Goal: Task Accomplishment & Management: Manage account settings

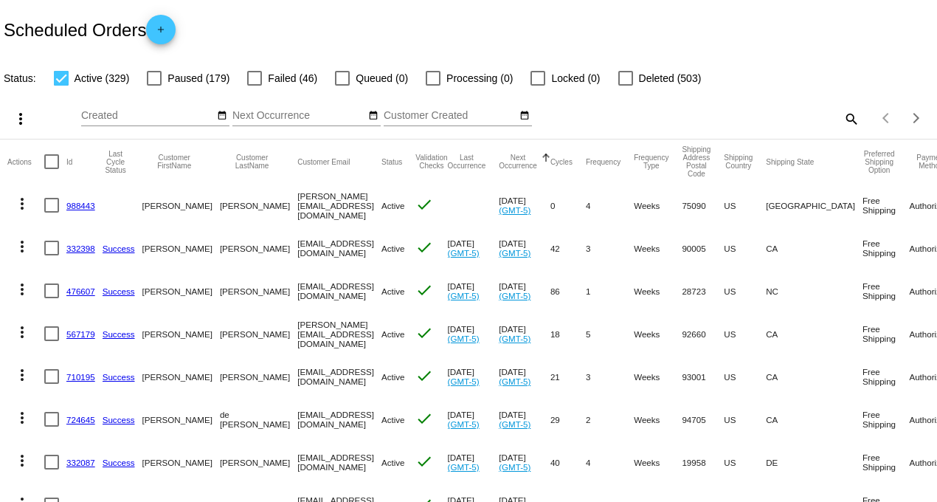
click at [86, 206] on link "988443" at bounding box center [80, 206] width 29 height 10
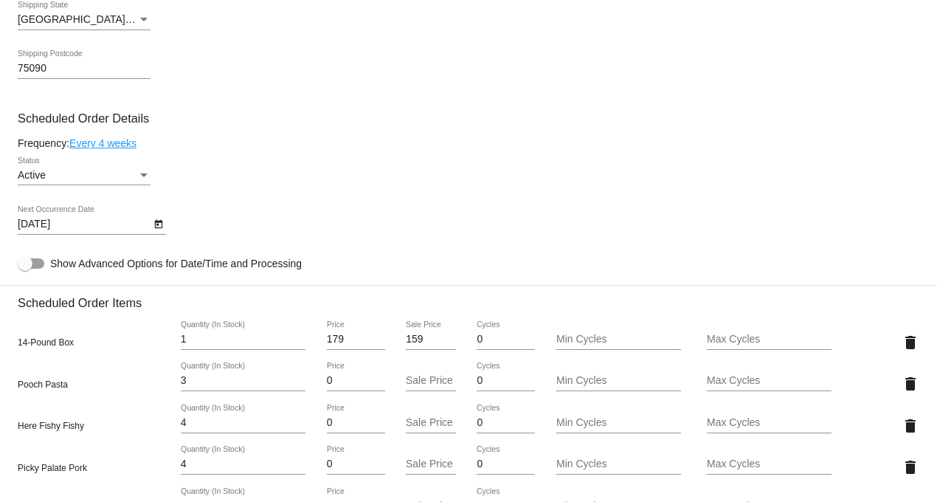
scroll to position [655, 0]
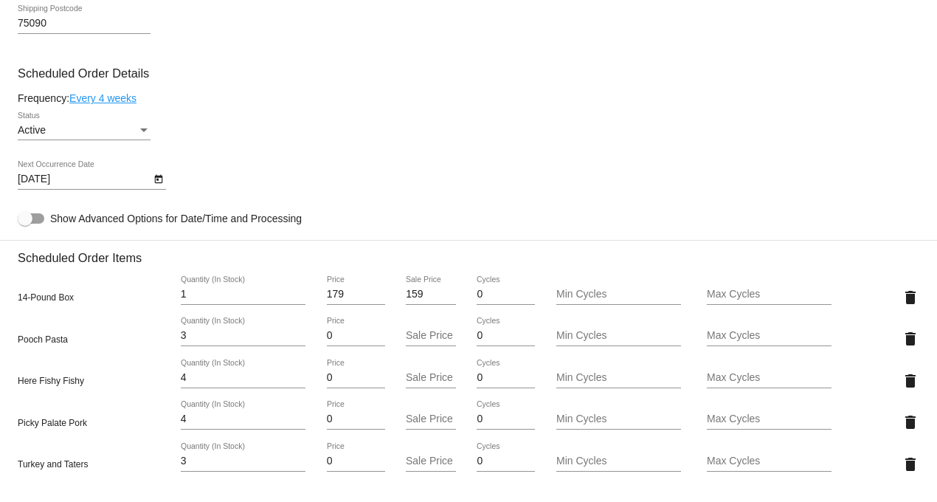
click at [158, 183] on icon "Open calendar" at bounding box center [158, 179] width 8 height 9
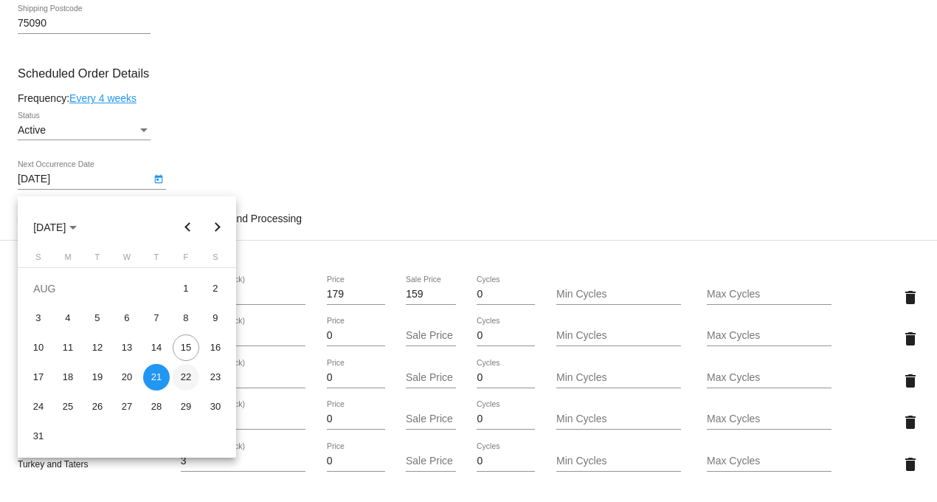
click at [187, 373] on div "22" at bounding box center [186, 377] width 27 height 27
type input "[DATE]"
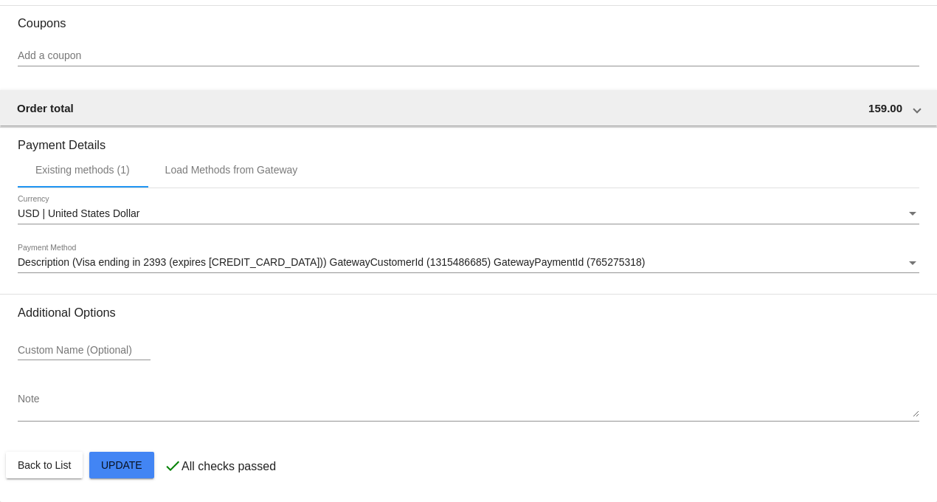
scroll to position [1331, 0]
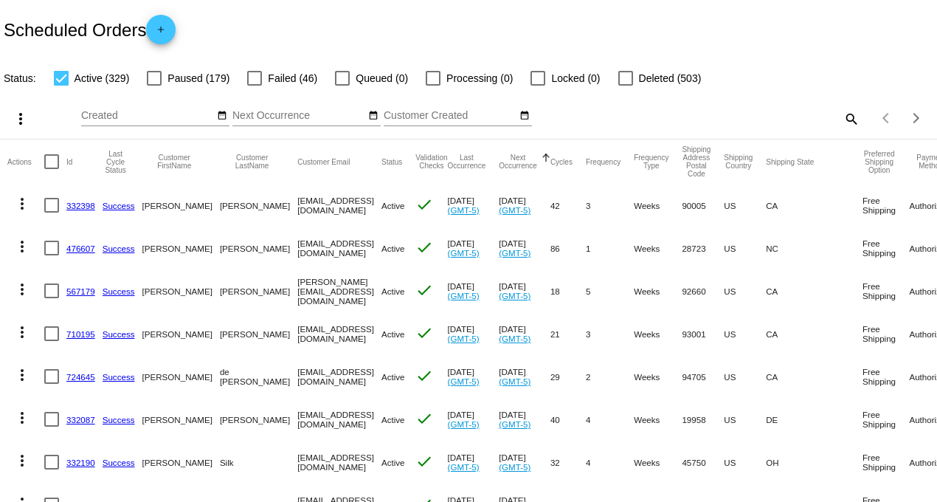
click at [842, 116] on mat-icon "search" at bounding box center [851, 118] width 18 height 23
click at [683, 116] on input "Search" at bounding box center [742, 116] width 233 height 12
type input "BROOKS"
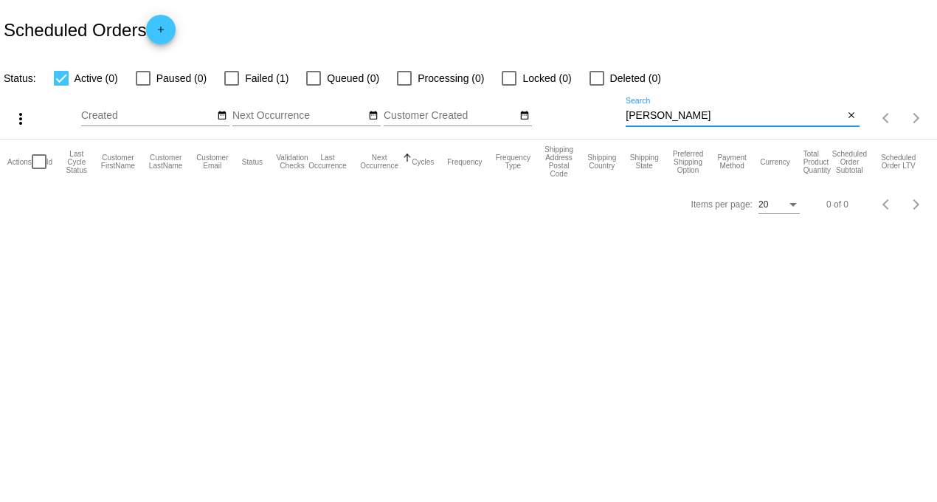
click at [235, 81] on div at bounding box center [231, 78] width 15 height 15
click at [232, 86] on input "Failed (1)" at bounding box center [231, 86] width 1 height 1
checkbox input "true"
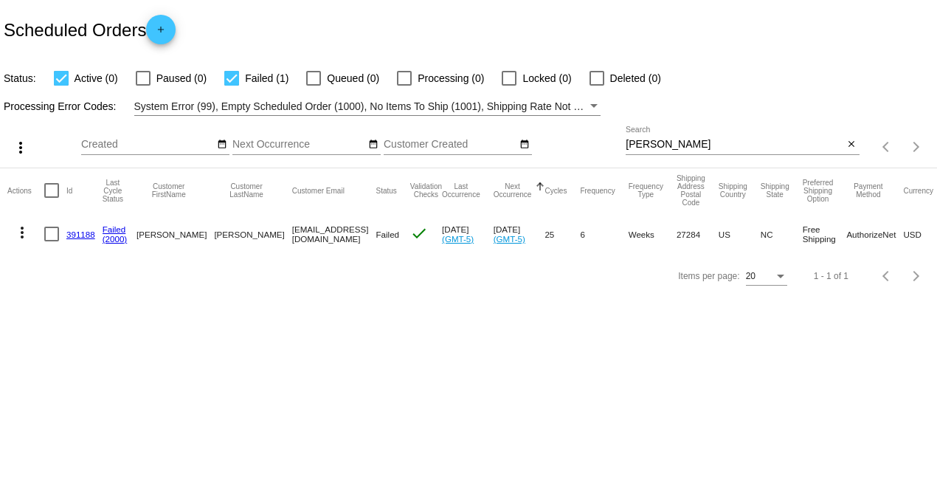
click at [72, 235] on link "391188" at bounding box center [80, 235] width 29 height 10
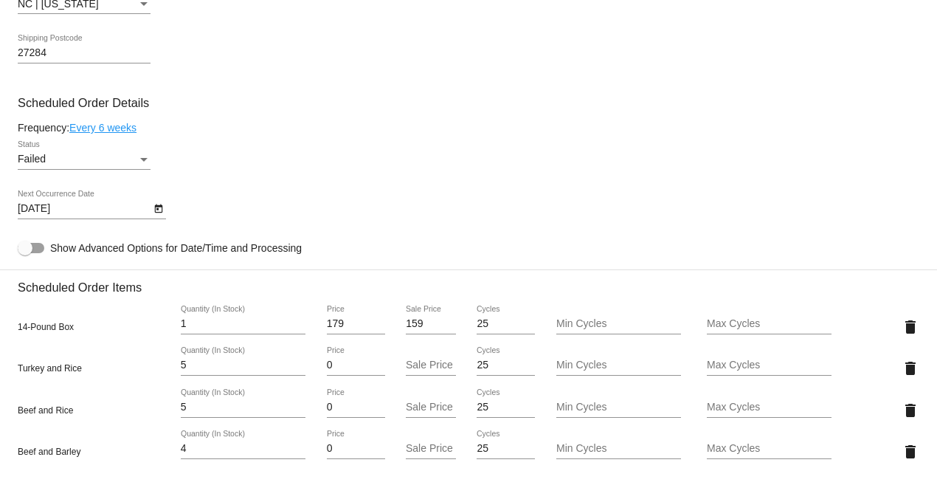
scroll to position [902, 0]
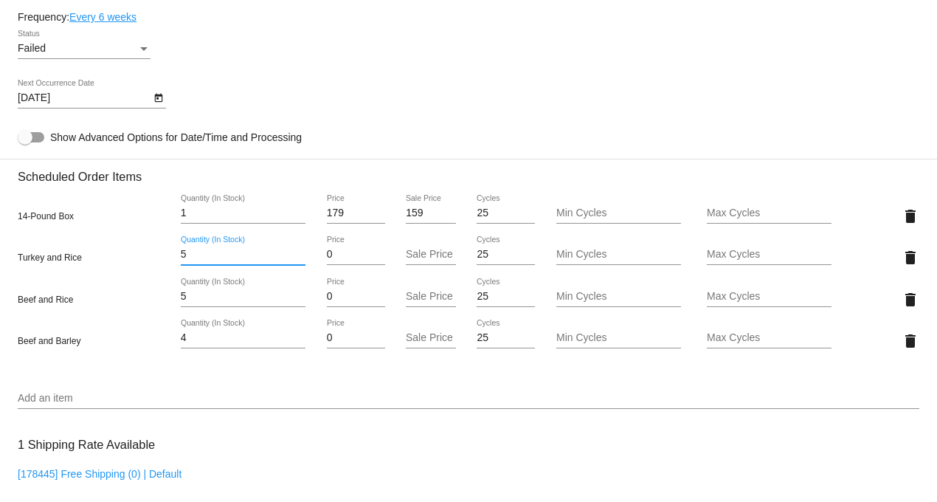
drag, startPoint x: 194, startPoint y: 259, endPoint x: 150, endPoint y: 260, distance: 44.3
click at [150, 260] on div "Turkey and Rice 5 Quantity (In Stock) 0 Price Sale Price 25 Cycles Min Cycles M…" at bounding box center [469, 257] width 902 height 42
type input "6"
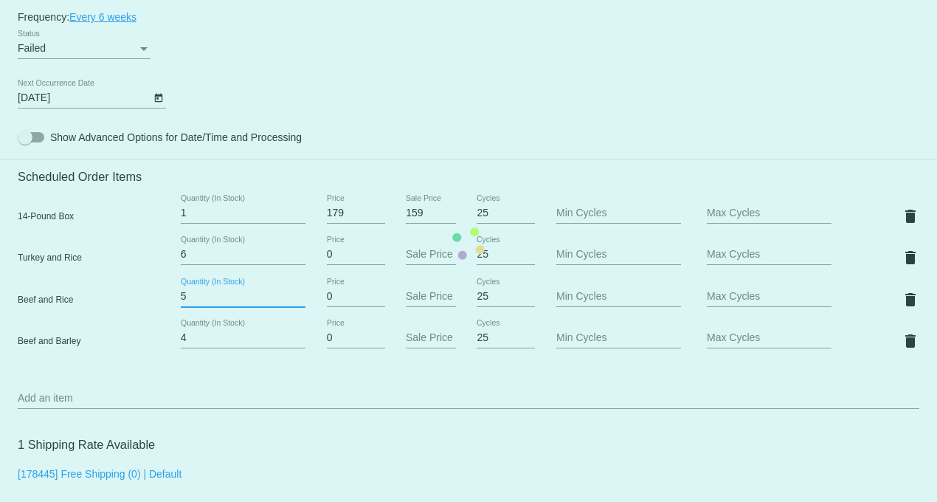
drag, startPoint x: 187, startPoint y: 305, endPoint x: 157, endPoint y: 301, distance: 30.5
click at [158, 303] on mat-card "Customer 1223381: Leslie Brooks lbrooks001@triad.rr.com Customer Shipping Enter…" at bounding box center [468, 243] width 937 height 1601
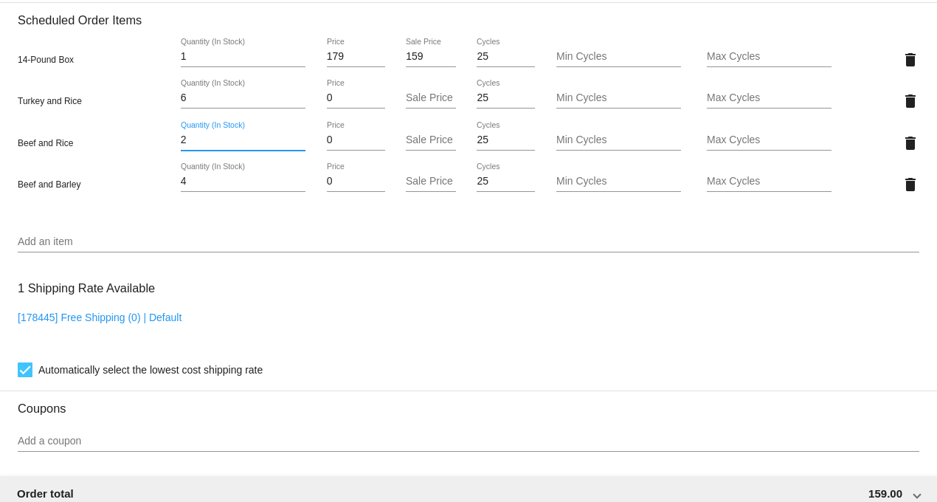
scroll to position [1066, 0]
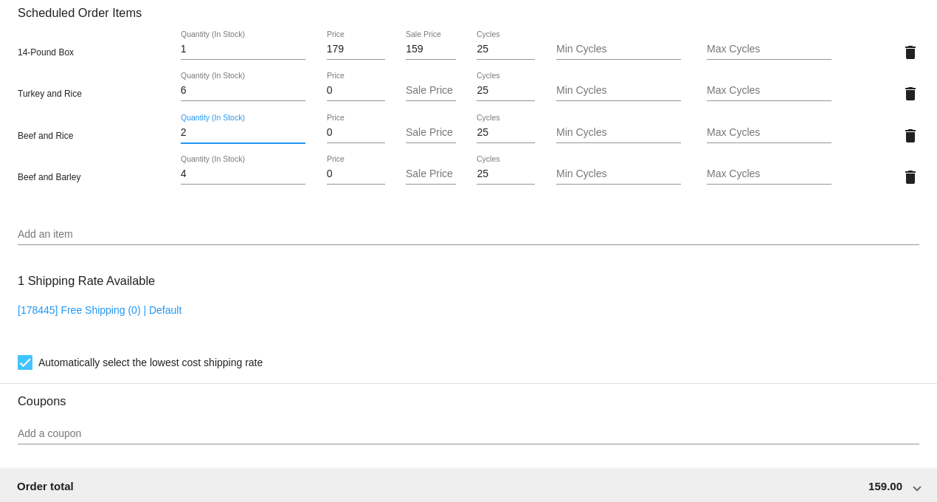
type input "2"
click at [61, 244] on mat-card "Customer 1223381: Leslie Brooks lbrooks001@triad.rr.com Customer Shipping Enter…" at bounding box center [468, 79] width 937 height 1601
click at [46, 230] on div "Add an item" at bounding box center [469, 230] width 902 height 29
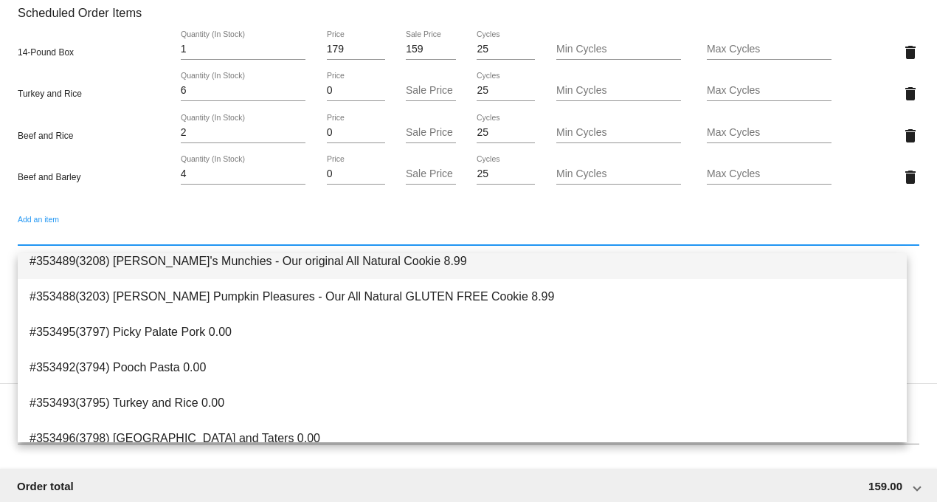
scroll to position [201, 0]
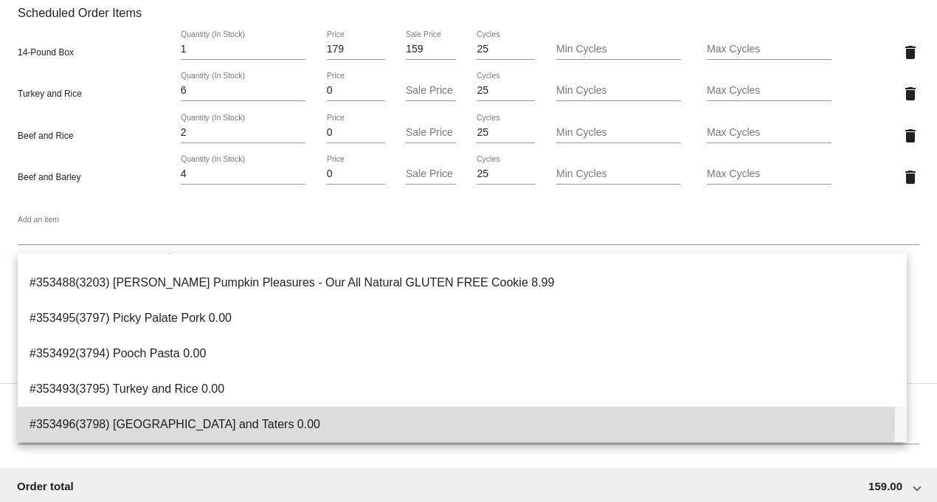
click at [154, 424] on span "#353496(3798) Turkey and Taters 0.00" at bounding box center [463, 424] width 866 height 35
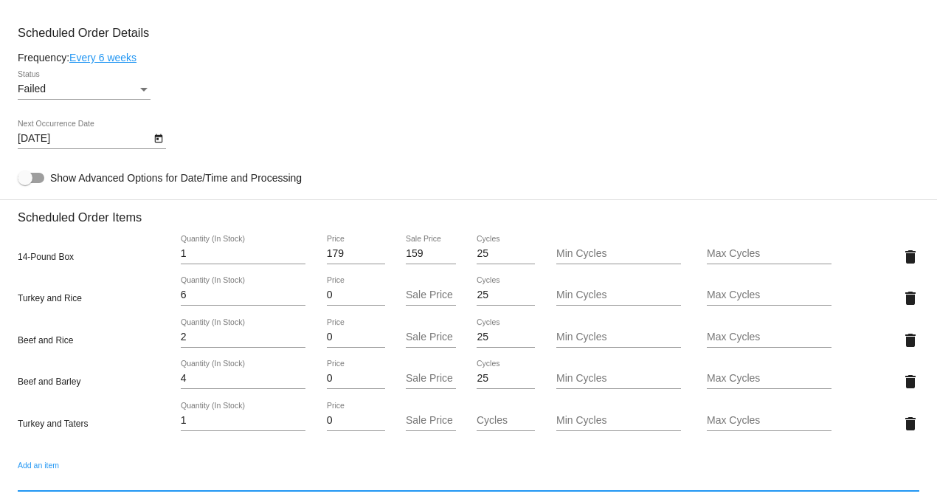
scroll to position [820, 0]
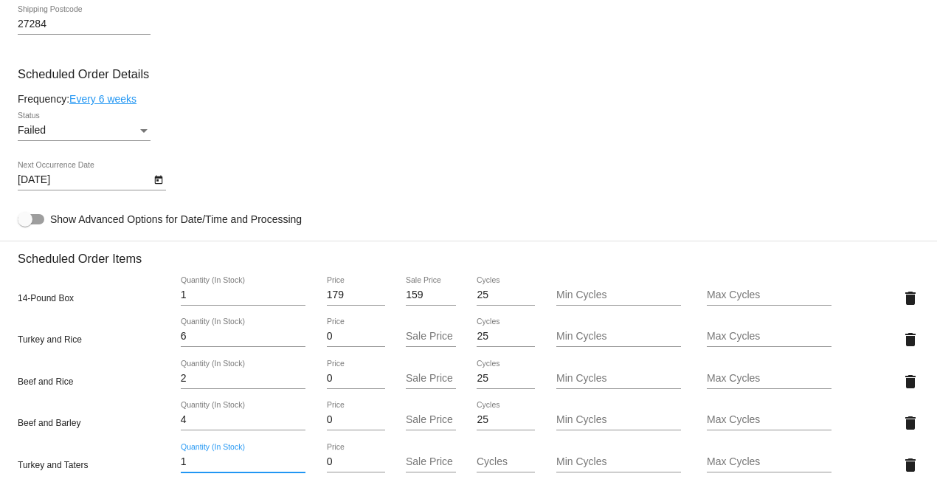
drag, startPoint x: 171, startPoint y: 471, endPoint x: 134, endPoint y: 470, distance: 36.9
click at [134, 470] on div "Turkey and Taters 1 Quantity (In Stock) 0 Price Sale Price Cycles Min Cycles Ma…" at bounding box center [469, 465] width 902 height 42
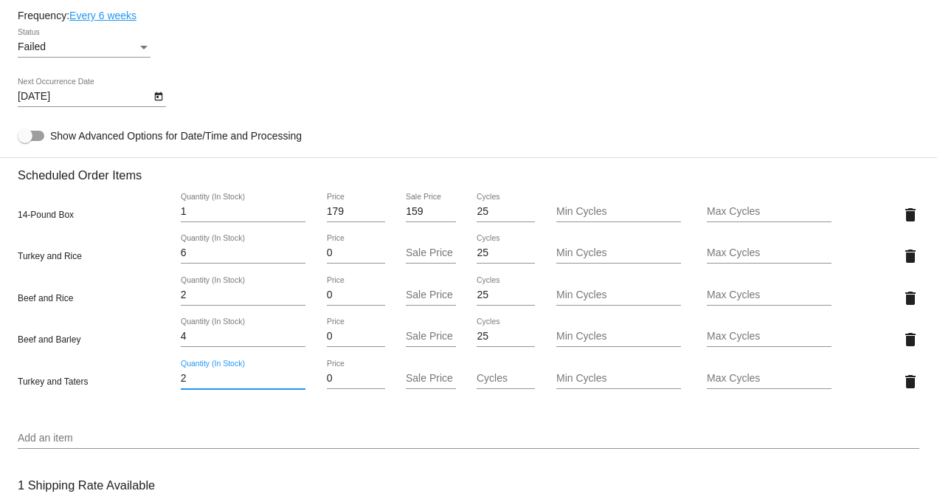
scroll to position [902, 0]
type input "2"
click at [54, 448] on mat-card "Customer 1223381: Leslie Brooks lbrooks001@triad.rr.com Customer Shipping Enter…" at bounding box center [468, 264] width 937 height 1643
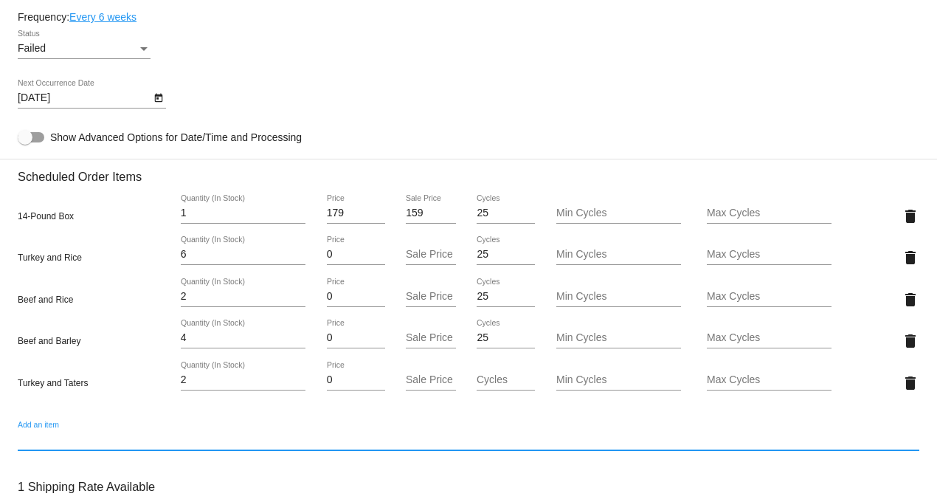
click at [47, 436] on div "Add an item" at bounding box center [469, 435] width 902 height 29
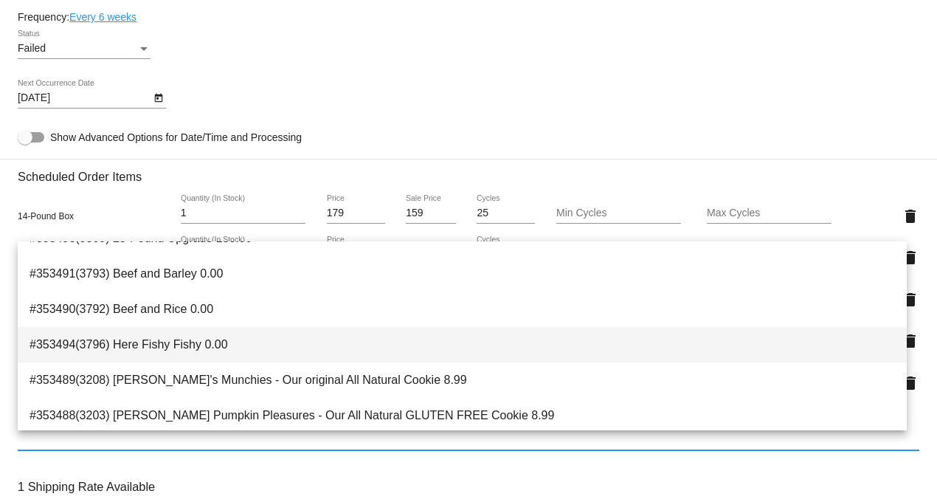
scroll to position [82, 0]
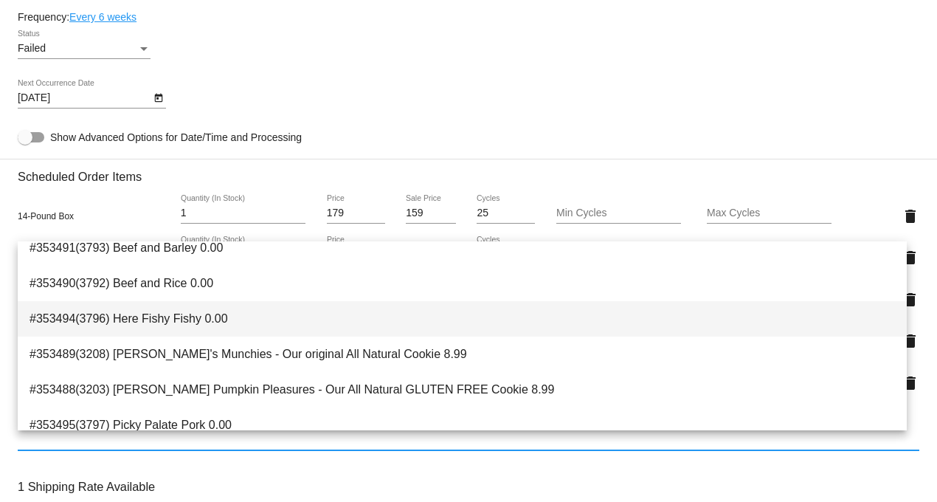
click at [157, 321] on span "#353494(3796) Here Fishy Fishy 0.00" at bounding box center [463, 318] width 866 height 35
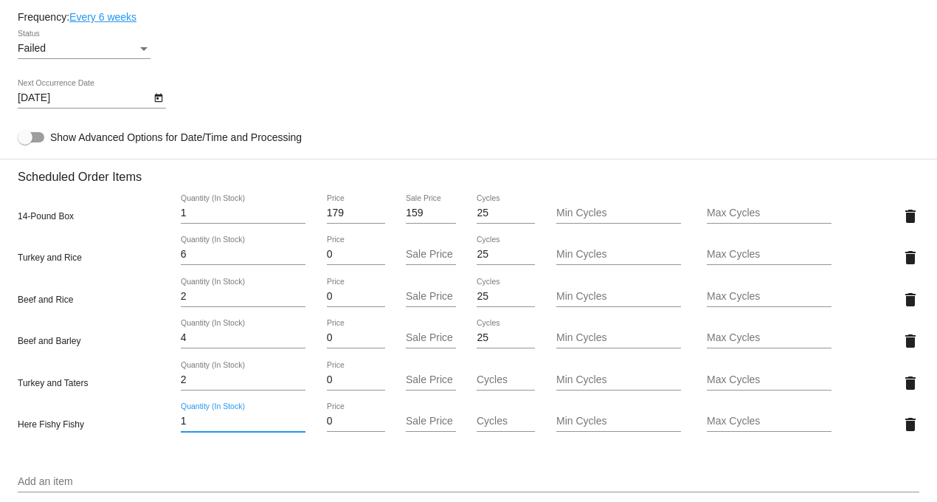
drag, startPoint x: 192, startPoint y: 427, endPoint x: 138, endPoint y: 428, distance: 53.9
click at [138, 428] on div "Here Fishy Fishy 1 Quantity (In Stock) 0 Price Sale Price Cycles Min Cycles Max…" at bounding box center [469, 424] width 902 height 42
type input "2"
click at [55, 490] on mat-card "Customer 1223381: Leslie Brooks lbrooks001@triad.rr.com Customer Shipping Enter…" at bounding box center [468, 285] width 937 height 1684
click at [41, 475] on div "Add an item" at bounding box center [469, 478] width 902 height 29
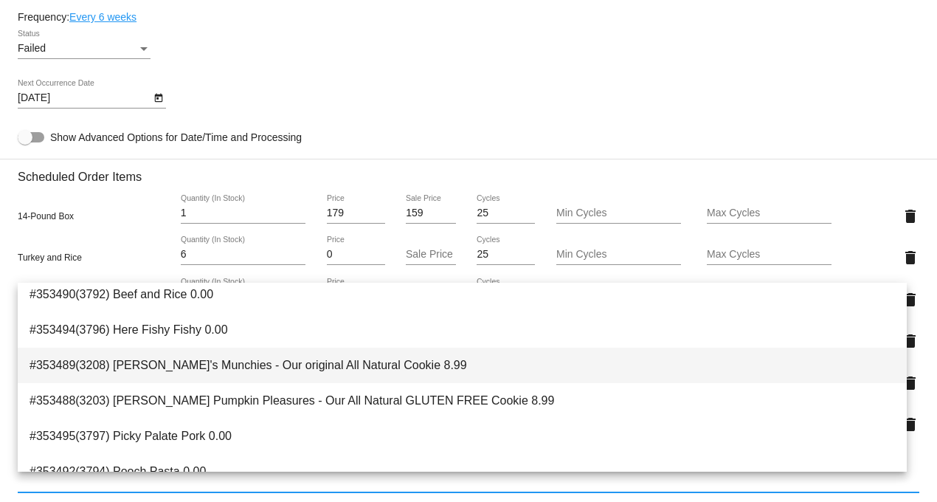
scroll to position [164, 0]
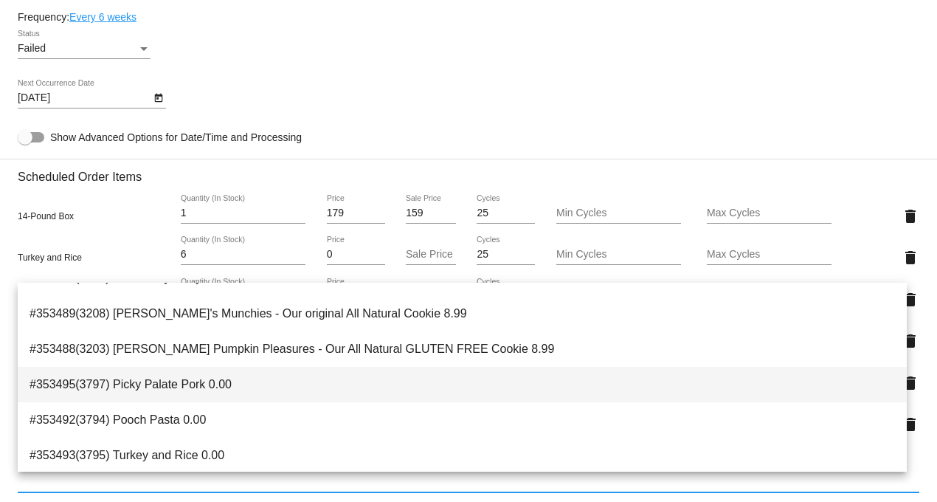
click at [186, 384] on span "#353495(3797) Picky Palate Pork 0.00" at bounding box center [463, 384] width 866 height 35
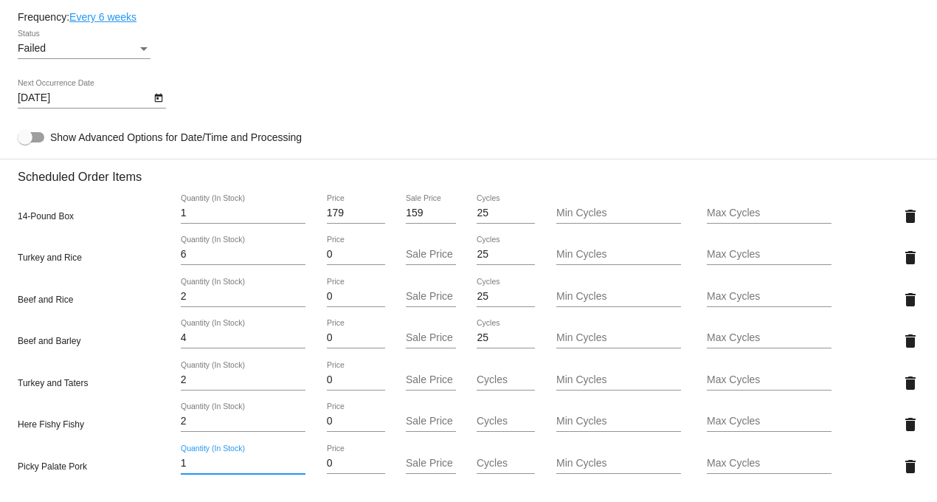
drag, startPoint x: 193, startPoint y: 472, endPoint x: 140, endPoint y: 469, distance: 53.2
click at [140, 469] on div "Picky Palate Pork 1 Quantity (In Stock) 0 Price Sale Price Cycles Min Cycles Ma…" at bounding box center [469, 466] width 902 height 42
type input "2"
click at [901, 345] on mat-card "Customer 1223381: Leslie Brooks lbrooks001@triad.rr.com Customer Shipping Enter…" at bounding box center [468, 306] width 937 height 1726
click at [902, 345] on mat-icon "delete" at bounding box center [911, 341] width 18 height 18
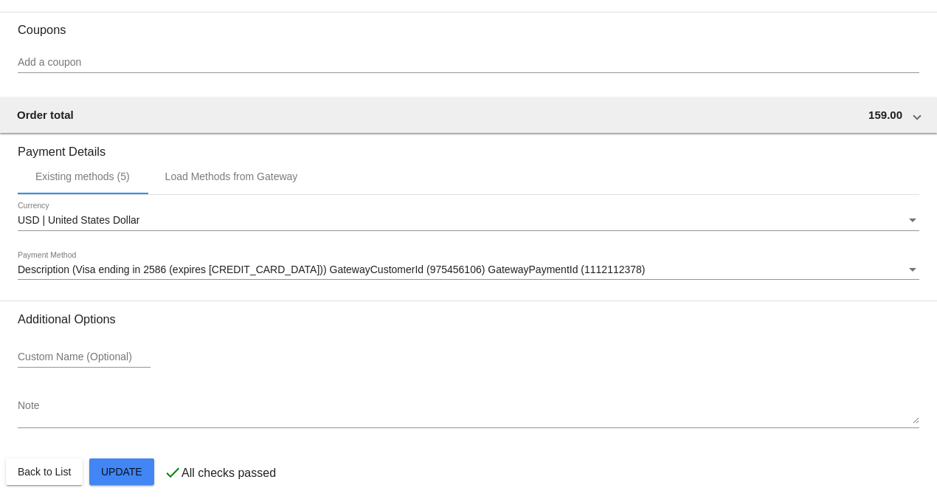
scroll to position [1538, 0]
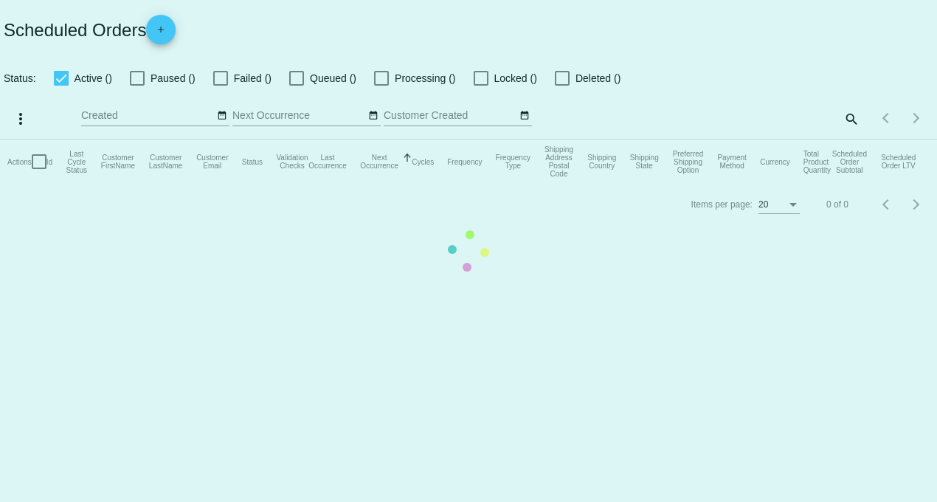
checkbox input "true"
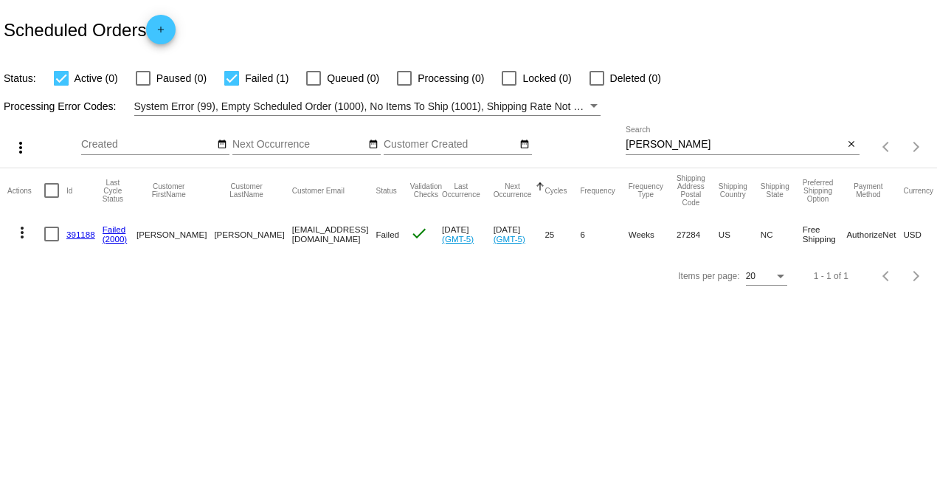
click at [23, 230] on mat-icon "more_vert" at bounding box center [22, 233] width 18 height 18
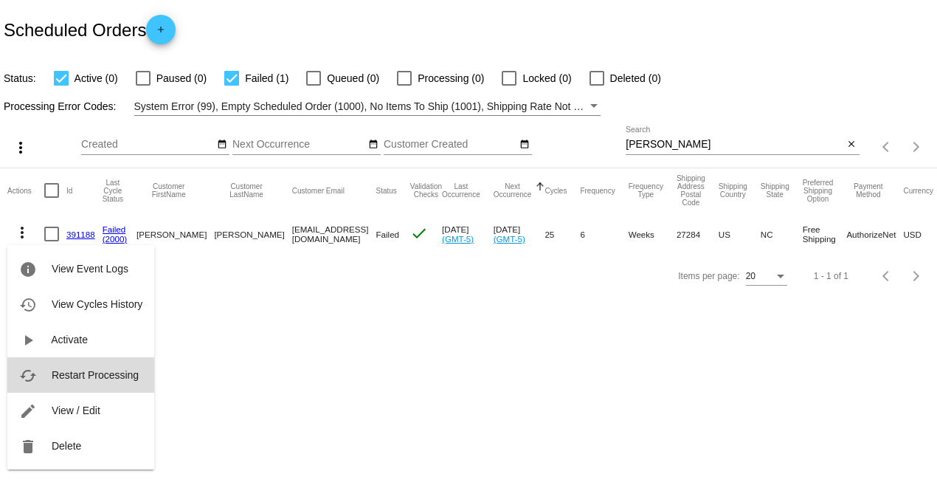
click at [92, 375] on span "Restart Processing" at bounding box center [95, 375] width 87 height 12
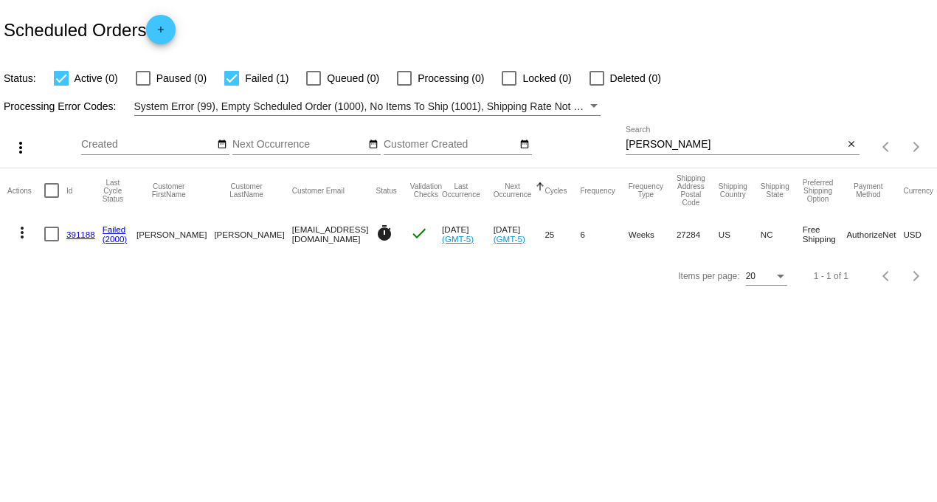
click at [75, 232] on link "391188" at bounding box center [80, 235] width 29 height 10
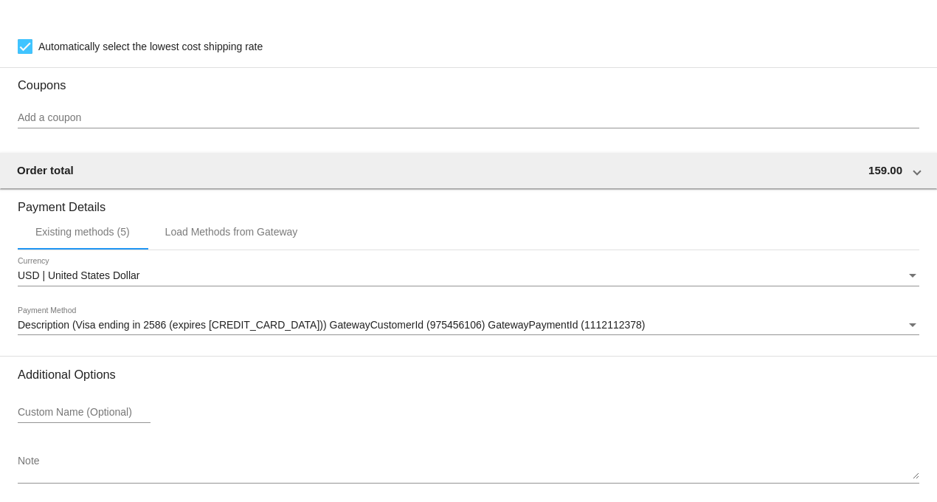
scroll to position [1476, 0]
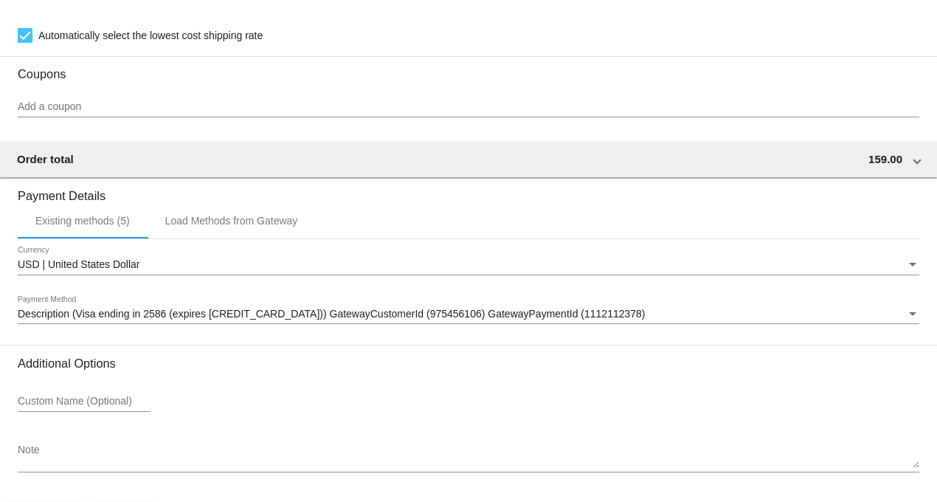
click at [150, 320] on span "Description (Visa ending in 2586 (expires 11/29)) GatewayCustomerId (975456106)…" at bounding box center [332, 314] width 628 height 12
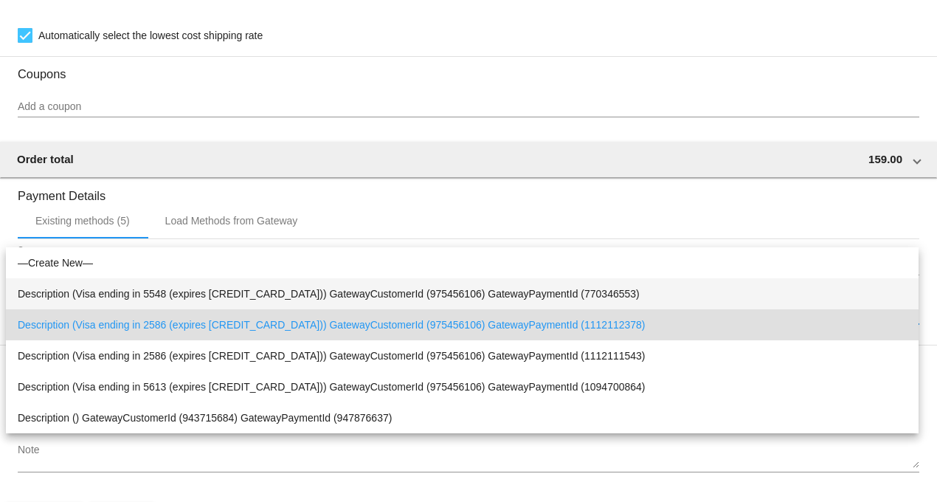
click at [142, 297] on span "Description (Visa ending in 5548 (expires 11/29)) GatewayCustomerId (975456106)…" at bounding box center [462, 293] width 889 height 31
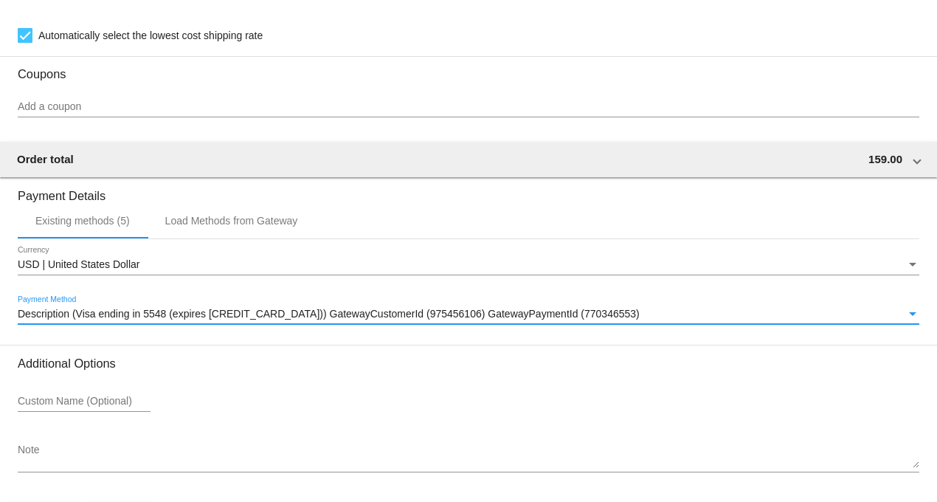
scroll to position [1538, 0]
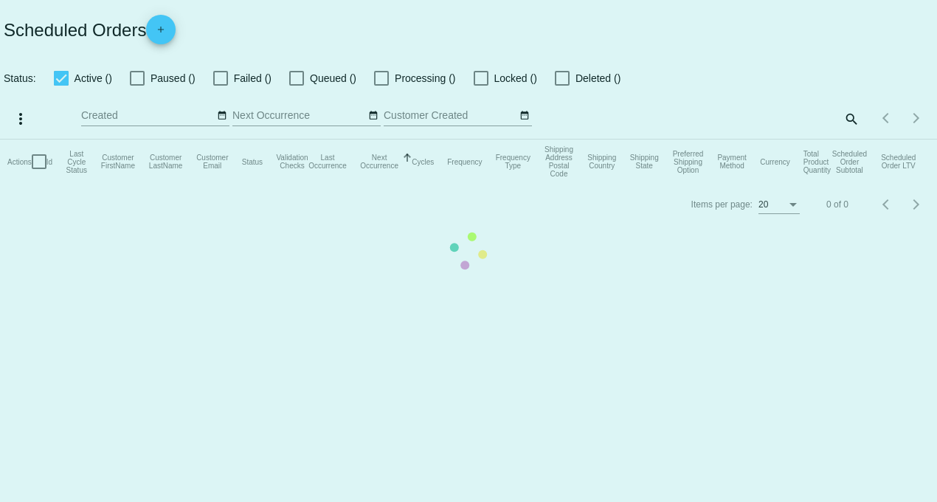
checkbox input "true"
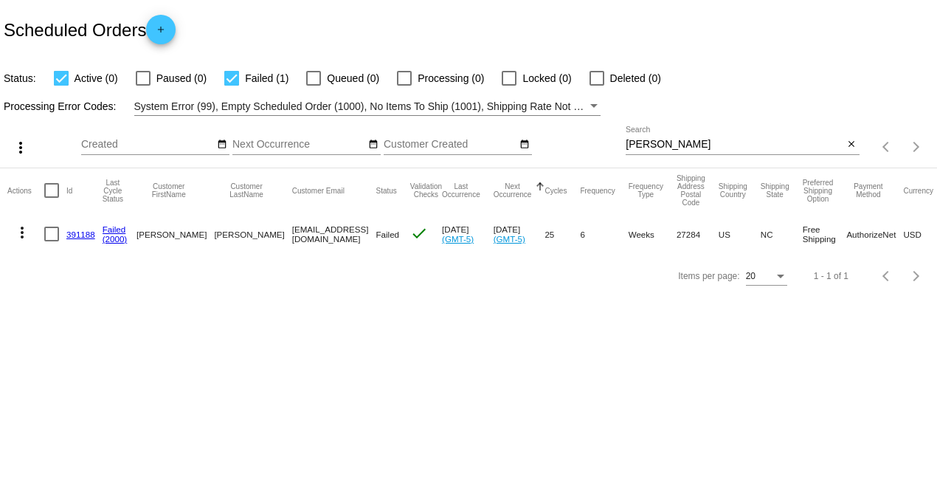
click at [76, 235] on link "391188" at bounding box center [80, 235] width 29 height 10
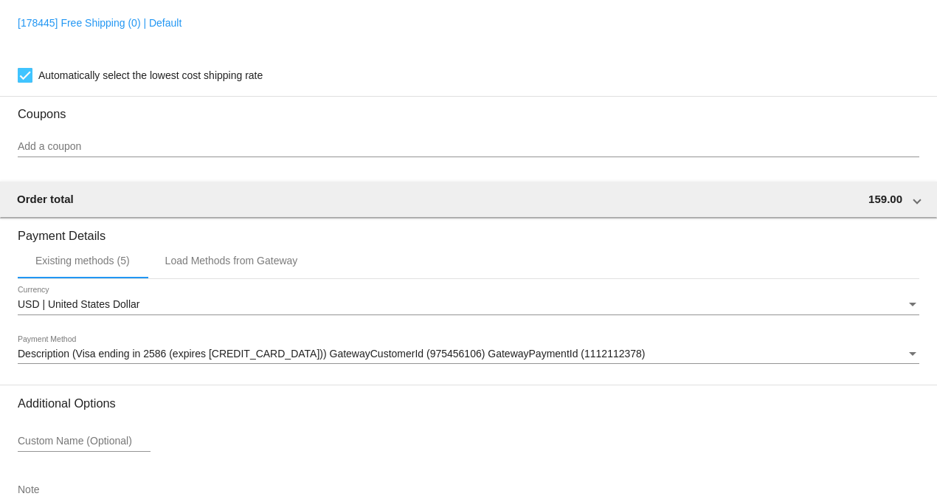
scroll to position [1476, 0]
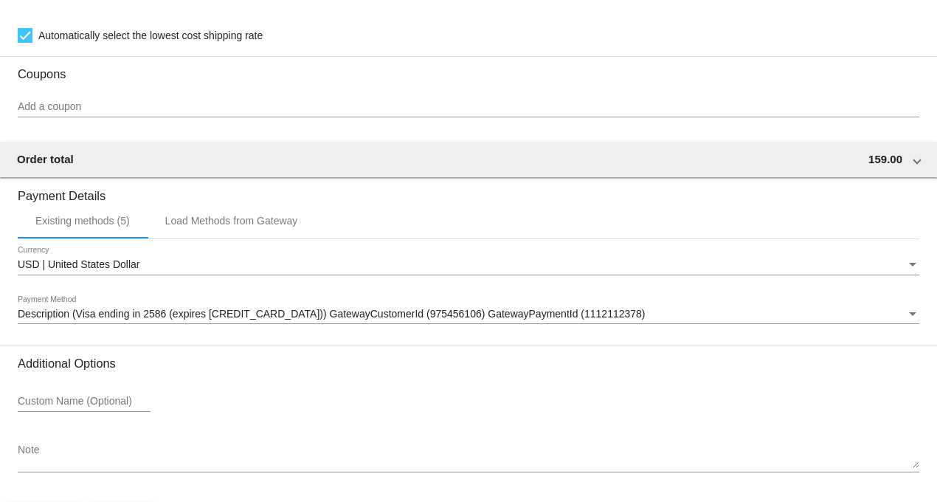
click at [355, 320] on span "Description (Visa ending in 2586 (expires 11/29)) GatewayCustomerId (975456106)…" at bounding box center [332, 314] width 628 height 12
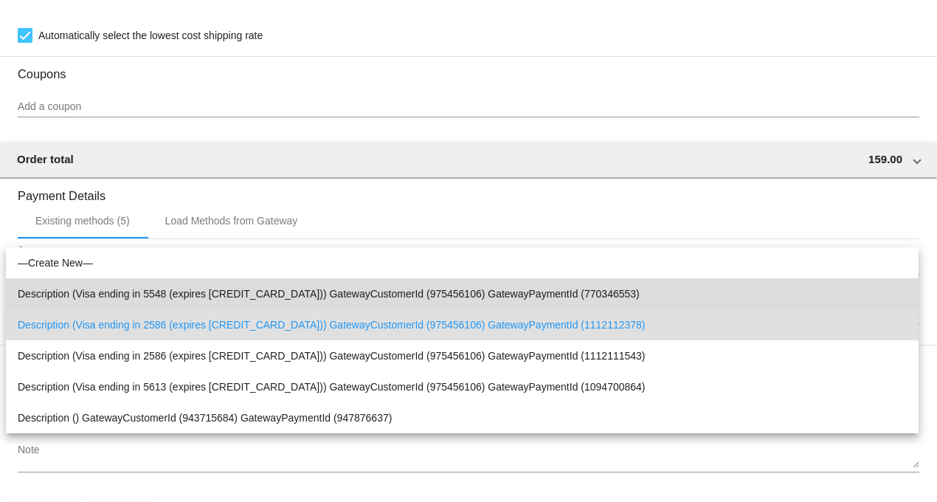
click at [208, 293] on span "Description (Visa ending in 5548 (expires 11/29)) GatewayCustomerId (975456106)…" at bounding box center [462, 293] width 889 height 31
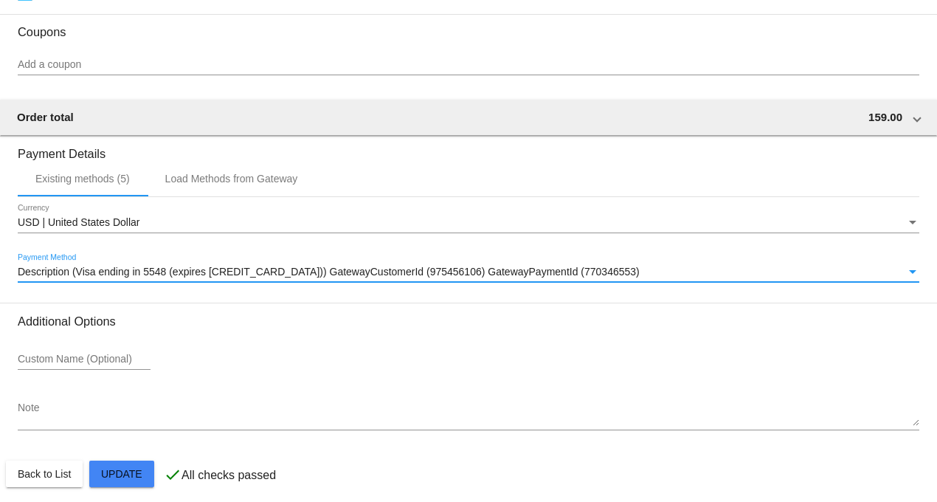
scroll to position [1538, 0]
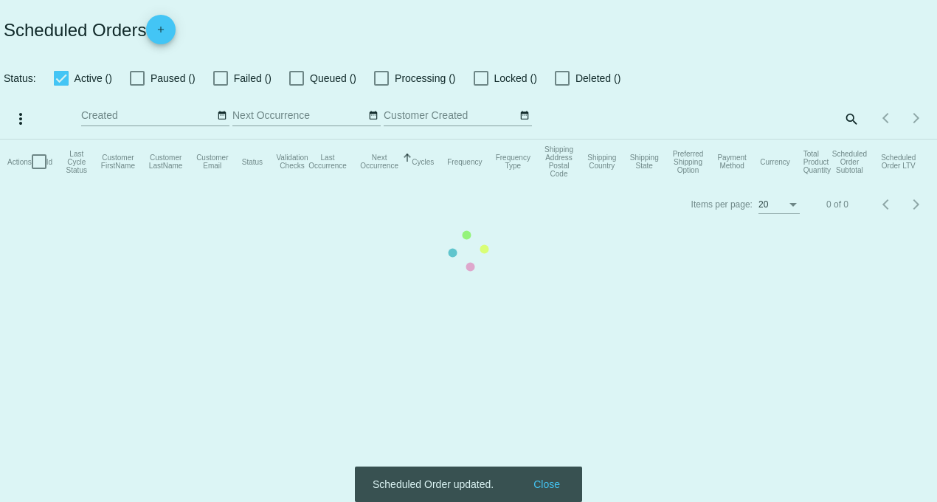
checkbox input "true"
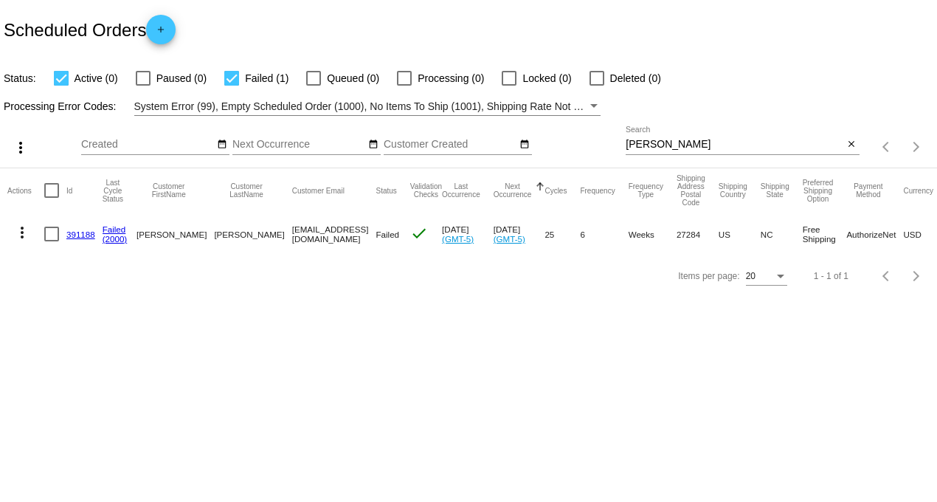
click at [72, 230] on link "391188" at bounding box center [80, 235] width 29 height 10
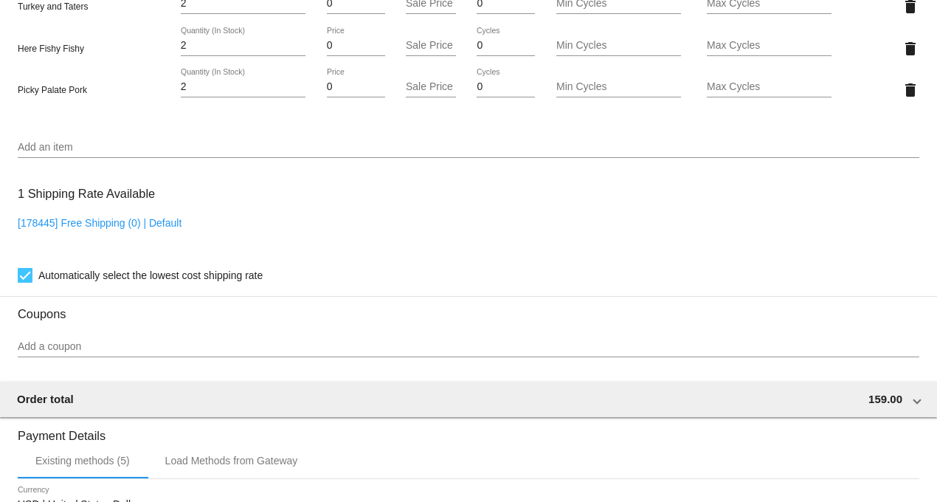
scroll to position [1538, 0]
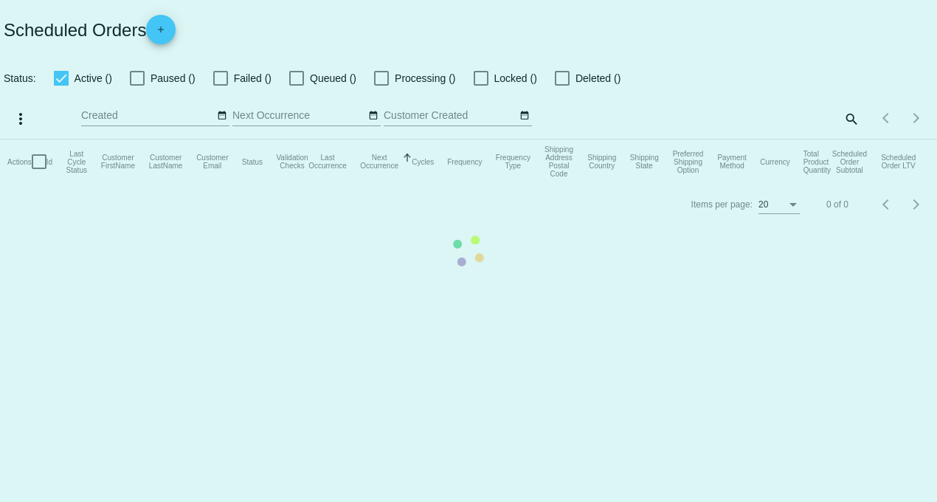
checkbox input "true"
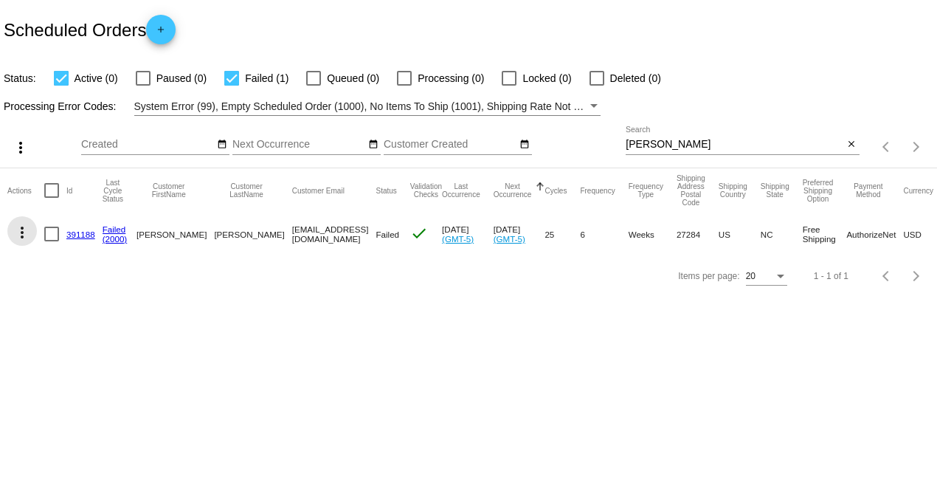
click at [20, 227] on mat-icon "more_vert" at bounding box center [22, 233] width 18 height 18
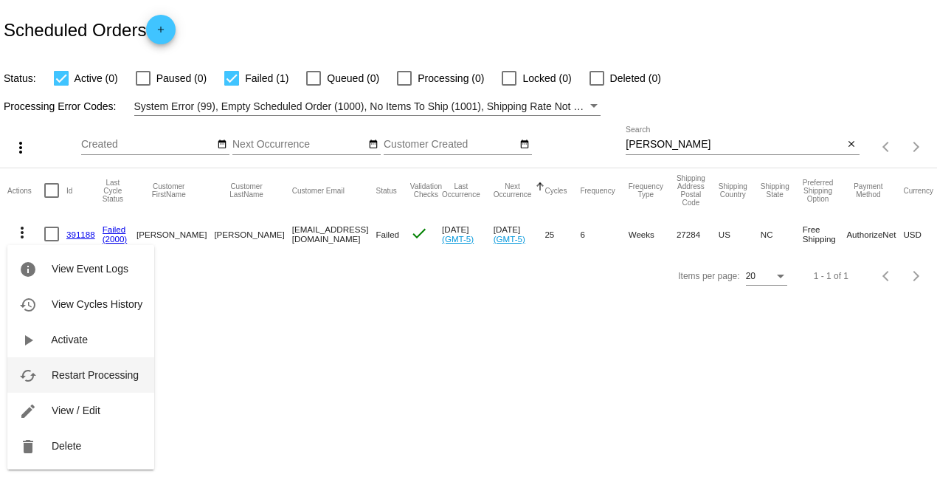
click at [78, 377] on span "Restart Processing" at bounding box center [95, 375] width 87 height 12
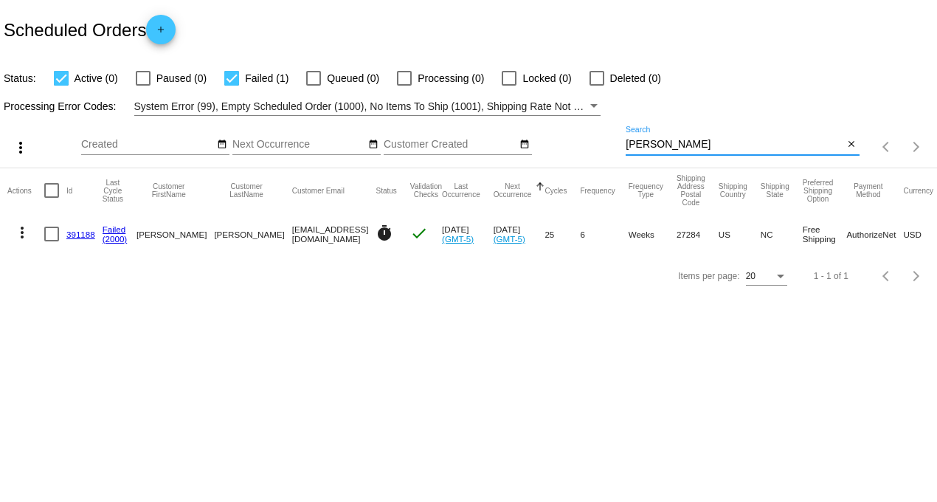
drag, startPoint x: 675, startPoint y: 143, endPoint x: 554, endPoint y: 148, distance: 121.2
click at [554, 148] on div "more_vert Aug Jan Feb Mar Apr 1" at bounding box center [468, 142] width 937 height 52
type input "bowlin"
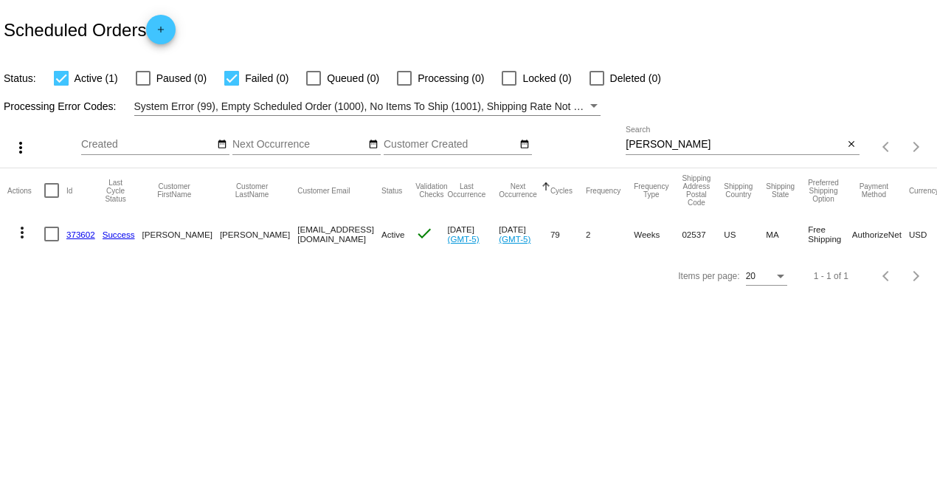
click at [78, 238] on link "373602" at bounding box center [80, 235] width 29 height 10
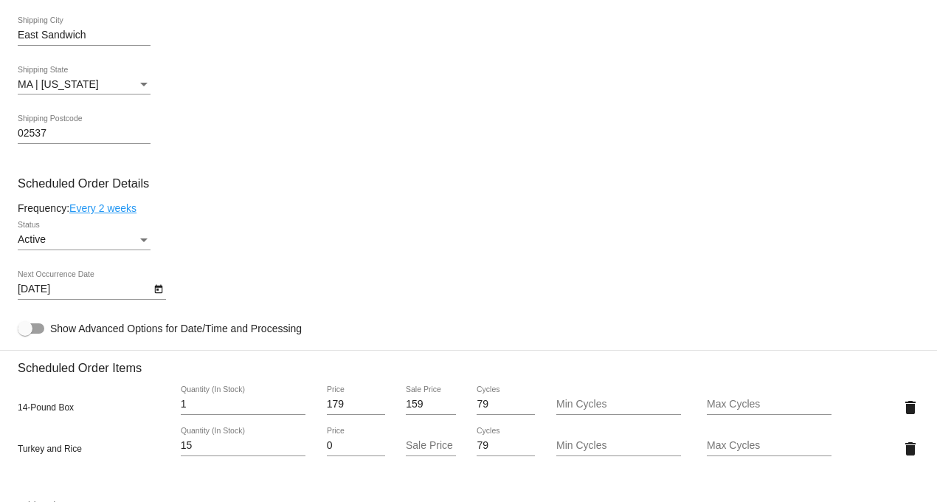
scroll to position [738, 0]
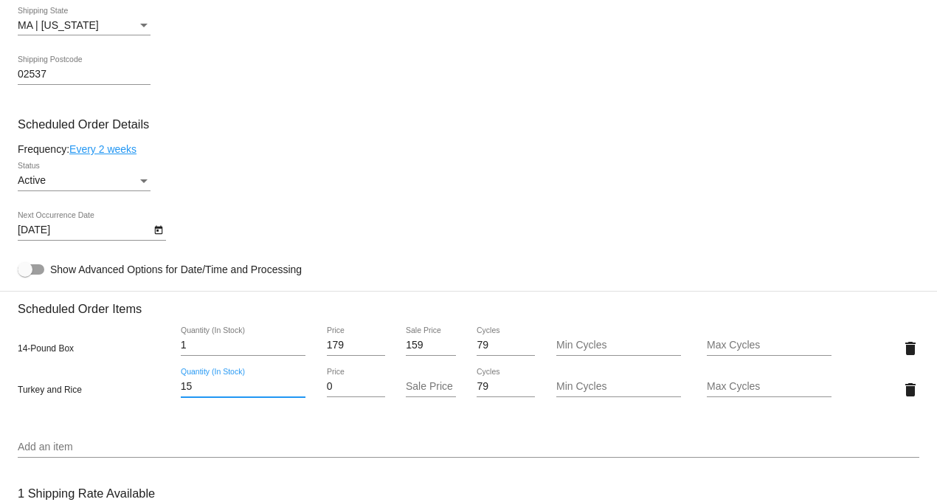
click at [199, 393] on input "15" at bounding box center [243, 387] width 125 height 12
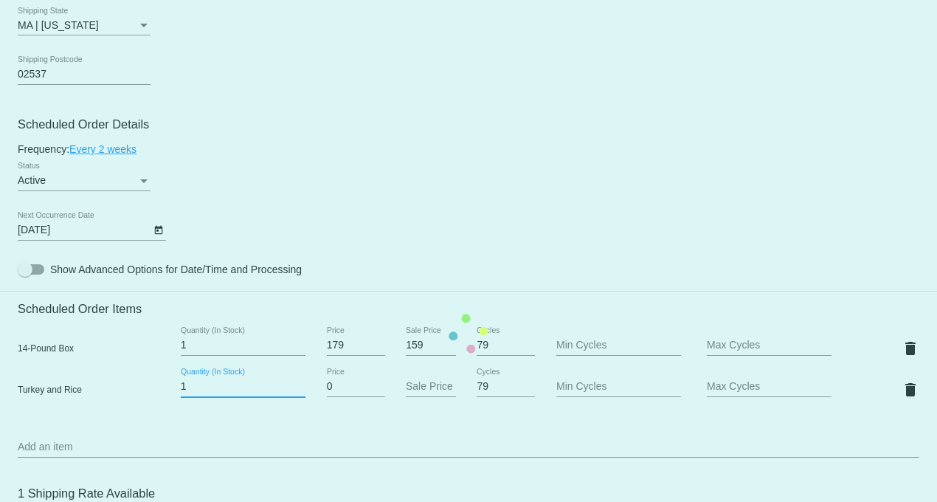
type input "14"
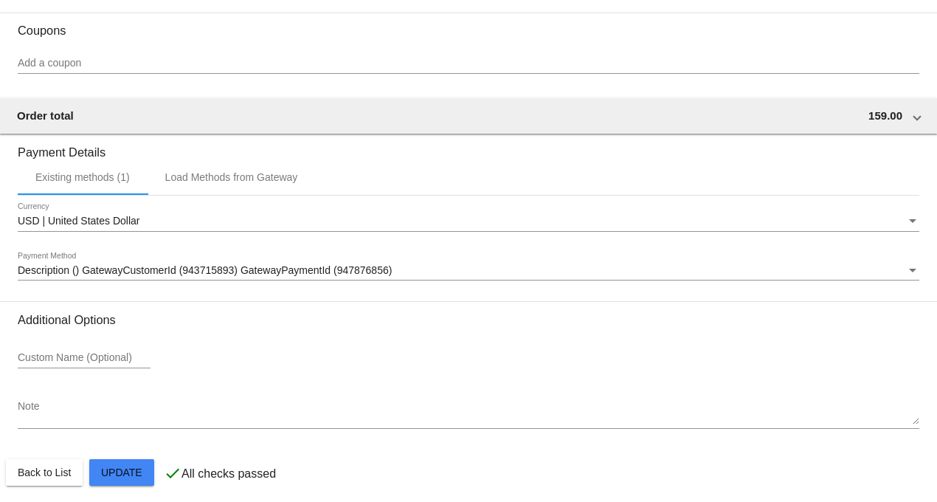
scroll to position [1340, 0]
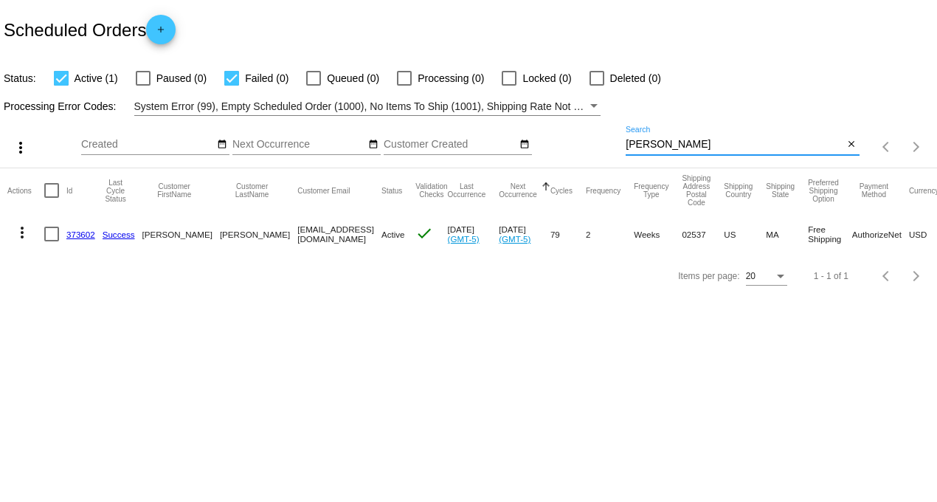
drag, startPoint x: 681, startPoint y: 145, endPoint x: 526, endPoint y: 156, distance: 154.7
click at [534, 145] on div "more_vert Aug Jan Feb Mar Apr 1" at bounding box center [468, 142] width 937 height 52
type input "GANDY"
click at [84, 234] on link "771313" at bounding box center [80, 235] width 29 height 10
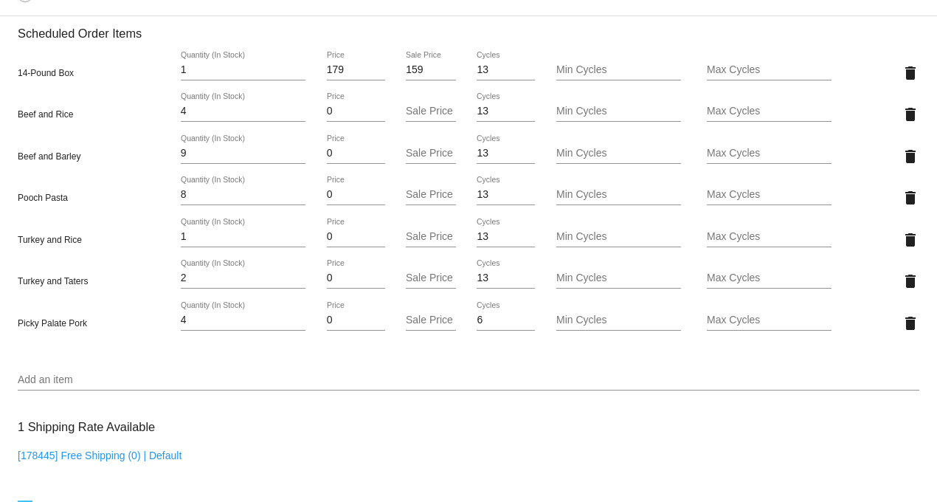
scroll to position [1066, 0]
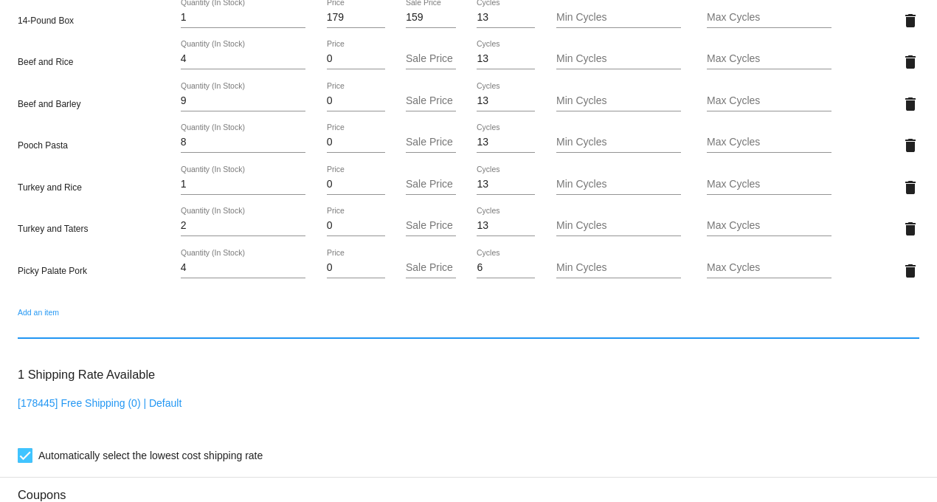
click at [40, 334] on input "Add an item" at bounding box center [469, 328] width 902 height 12
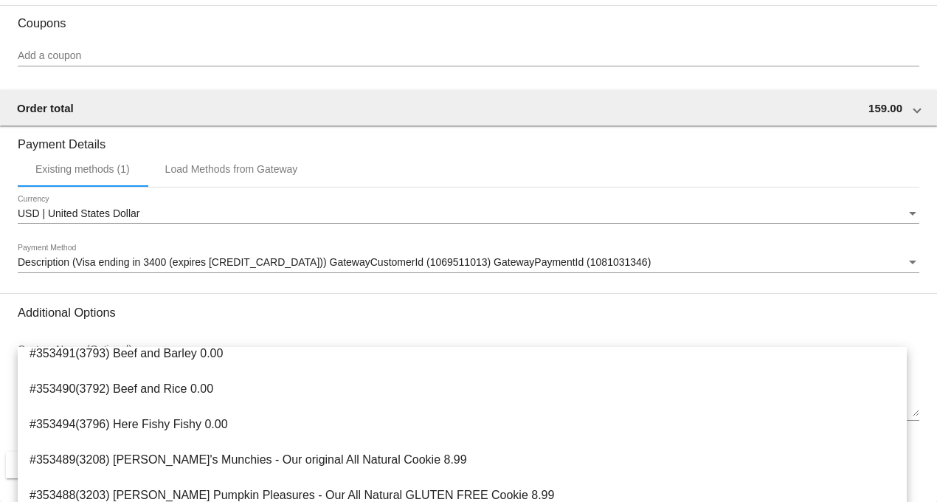
scroll to position [0, 0]
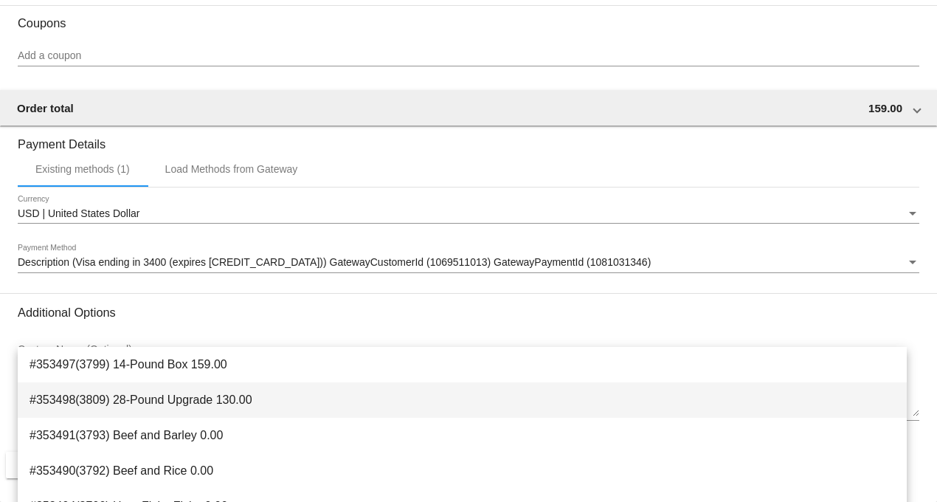
click at [193, 399] on span "#353498(3809) 28-Pound Upgrade 130.00" at bounding box center [463, 399] width 866 height 35
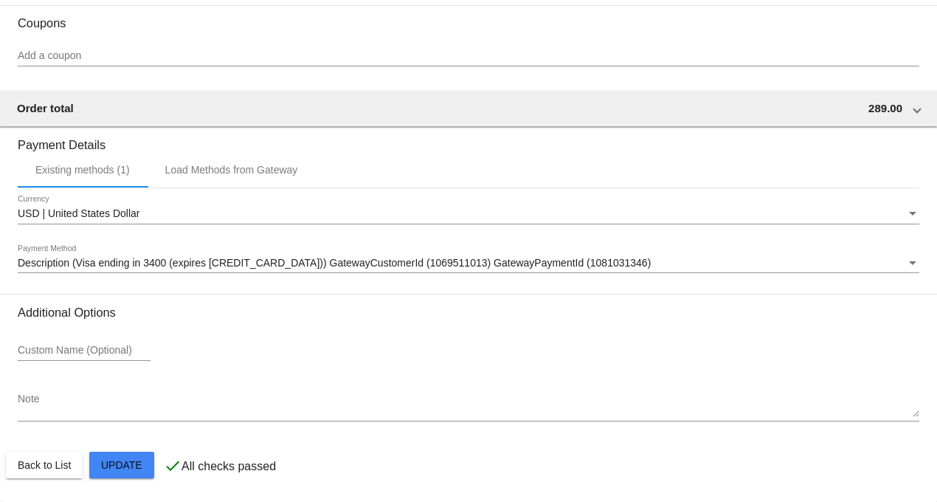
scroll to position [1590, 0]
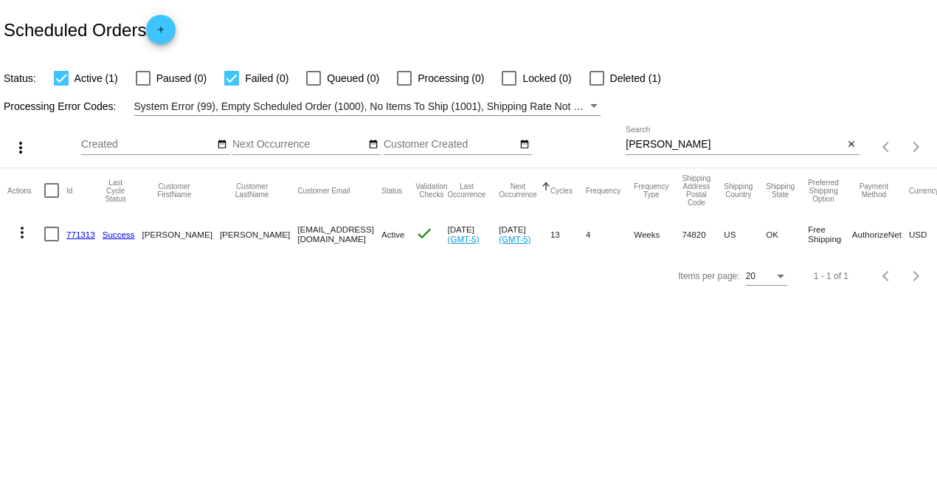
click at [24, 232] on mat-icon "more_vert" at bounding box center [22, 233] width 18 height 18
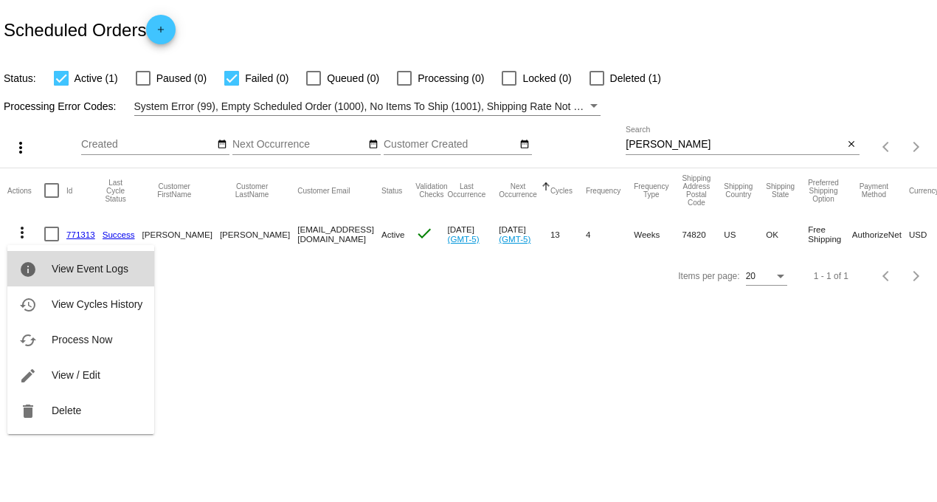
click at [82, 272] on span "View Event Logs" at bounding box center [90, 269] width 77 height 12
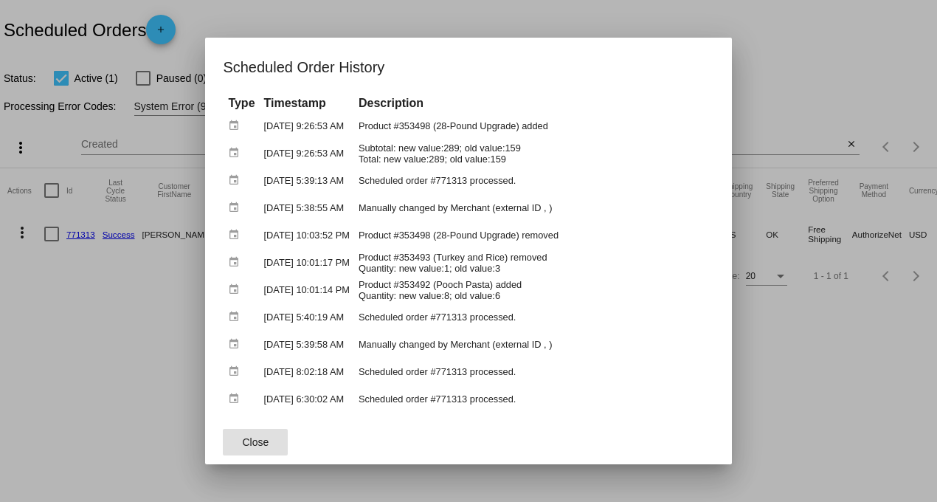
click at [806, 20] on div at bounding box center [468, 251] width 937 height 502
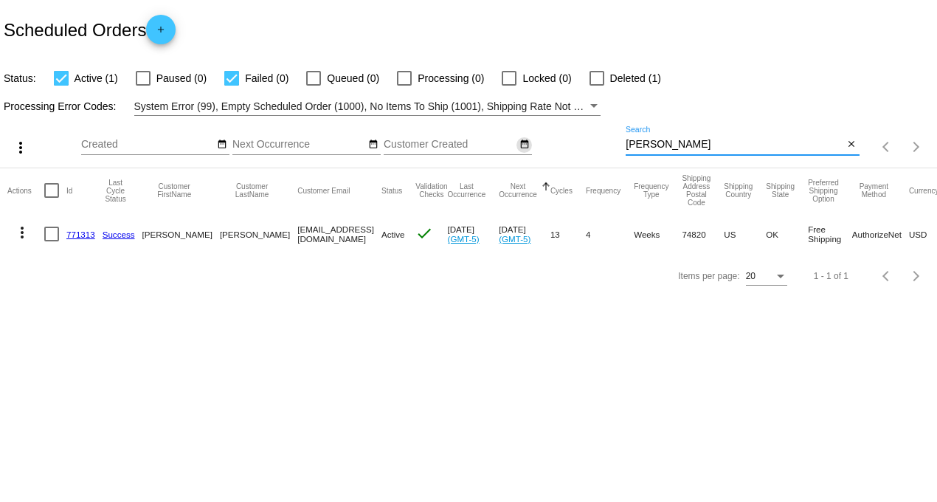
drag, startPoint x: 681, startPoint y: 139, endPoint x: 517, endPoint y: 141, distance: 163.1
click at [550, 141] on div "more_vert Aug Jan Feb Mar Apr 1" at bounding box center [468, 142] width 937 height 52
type input "jennifer"
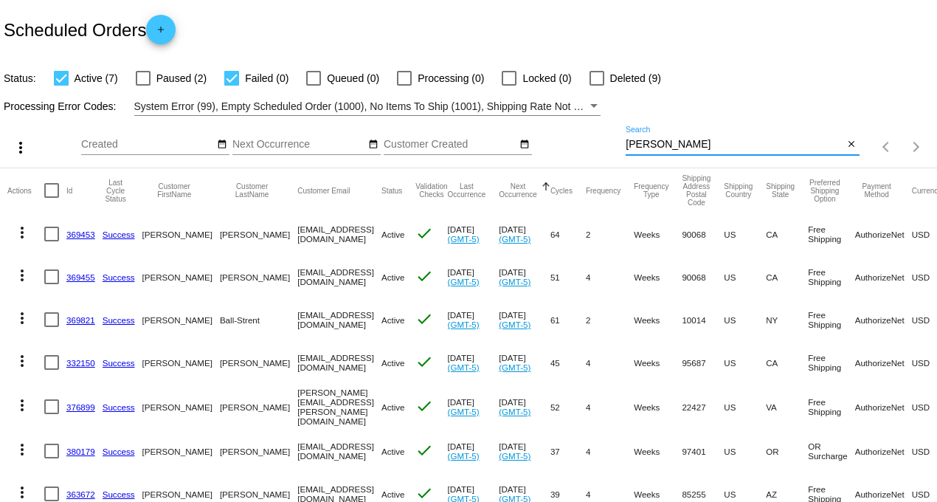
scroll to position [64, 0]
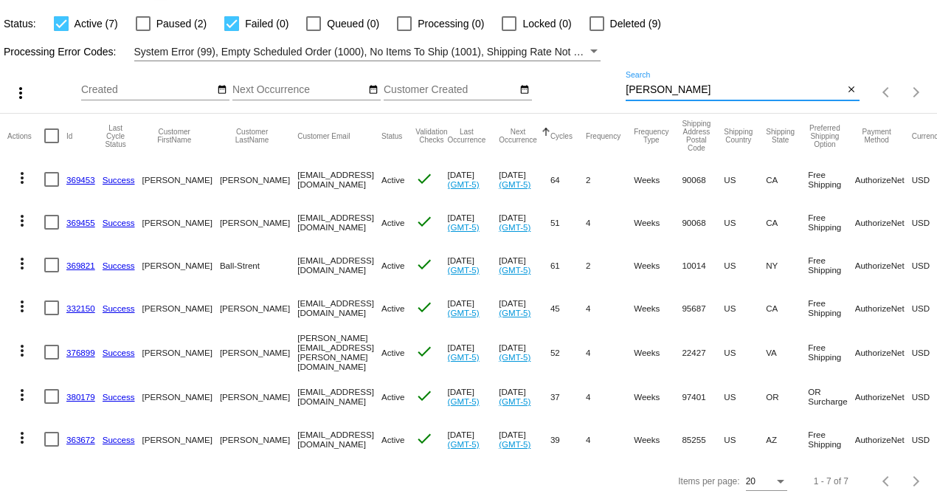
click at [82, 435] on link "363672" at bounding box center [80, 440] width 29 height 10
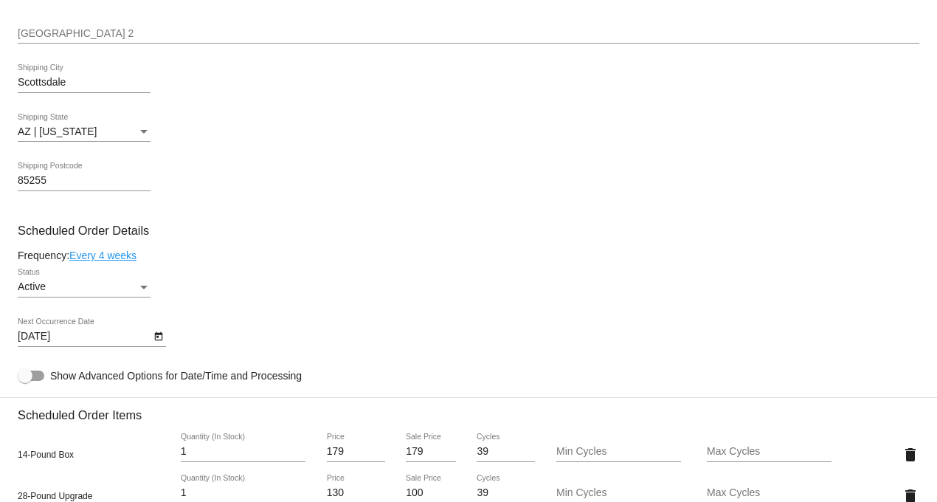
scroll to position [655, 0]
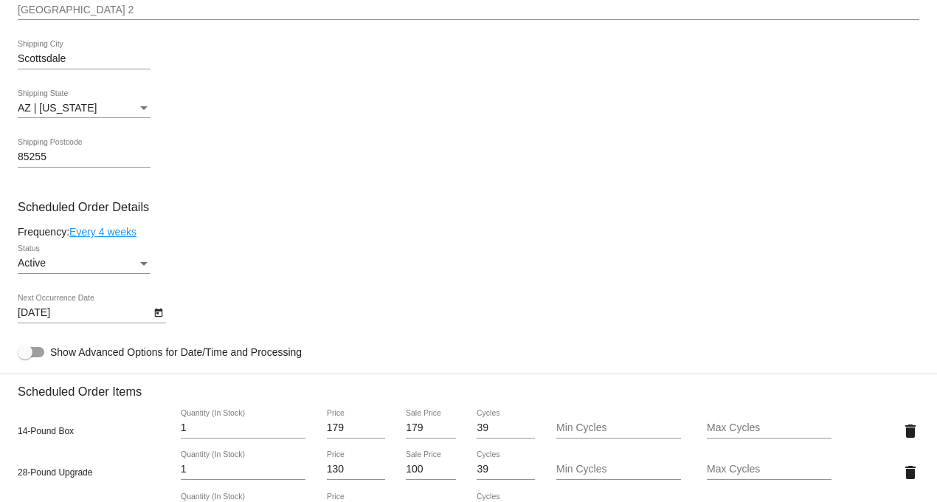
click at [92, 238] on link "Every 4 weeks" at bounding box center [102, 232] width 67 height 12
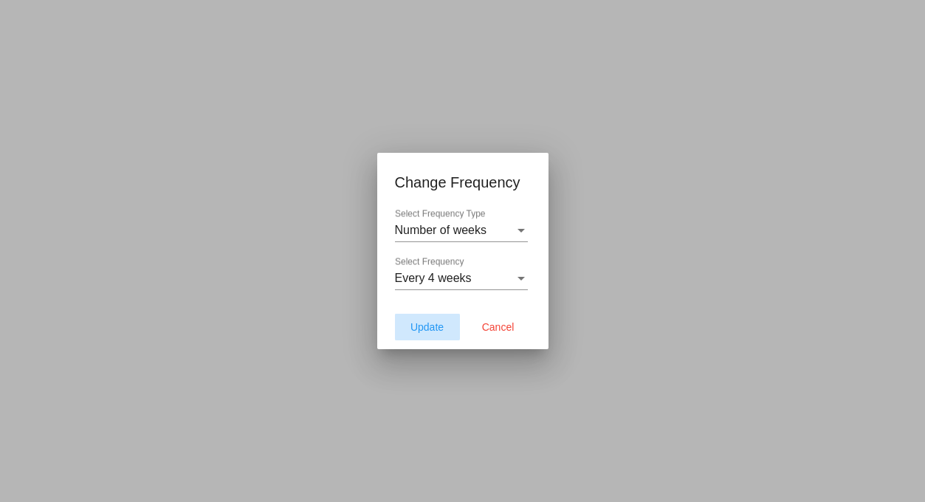
click at [413, 327] on span "Update" at bounding box center [426, 327] width 33 height 12
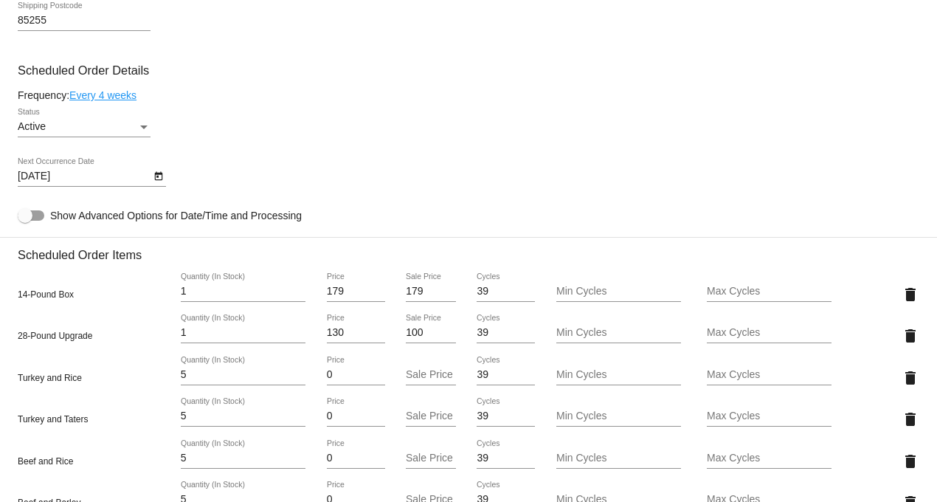
scroll to position [902, 0]
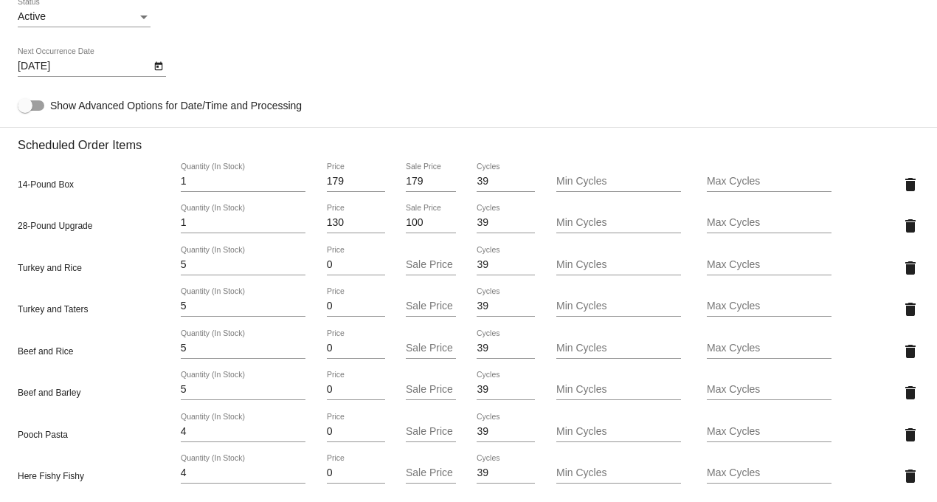
click at [156, 74] on icon "Open calendar" at bounding box center [159, 67] width 10 height 18
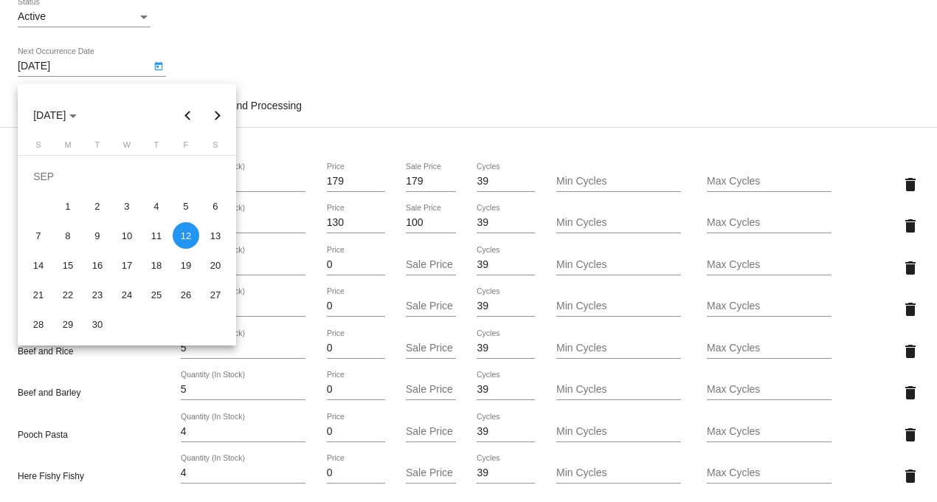
click at [156, 72] on div at bounding box center [468, 251] width 937 height 502
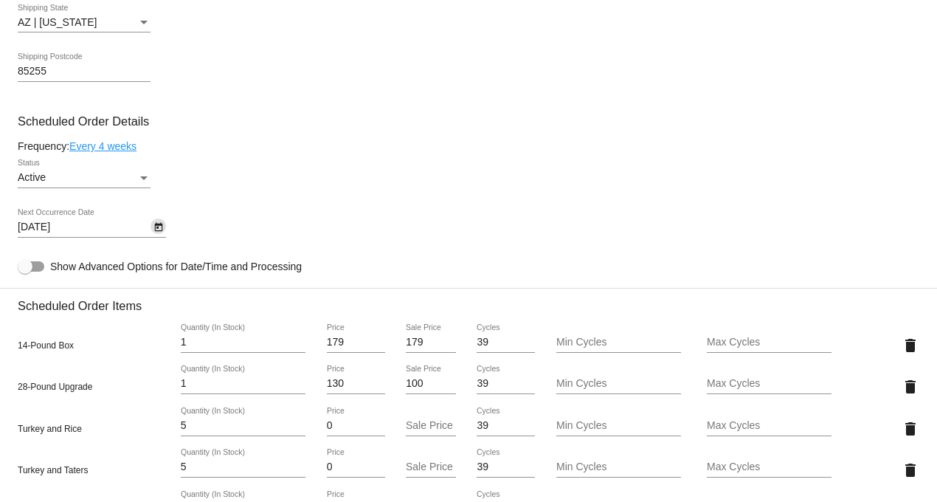
scroll to position [738, 0]
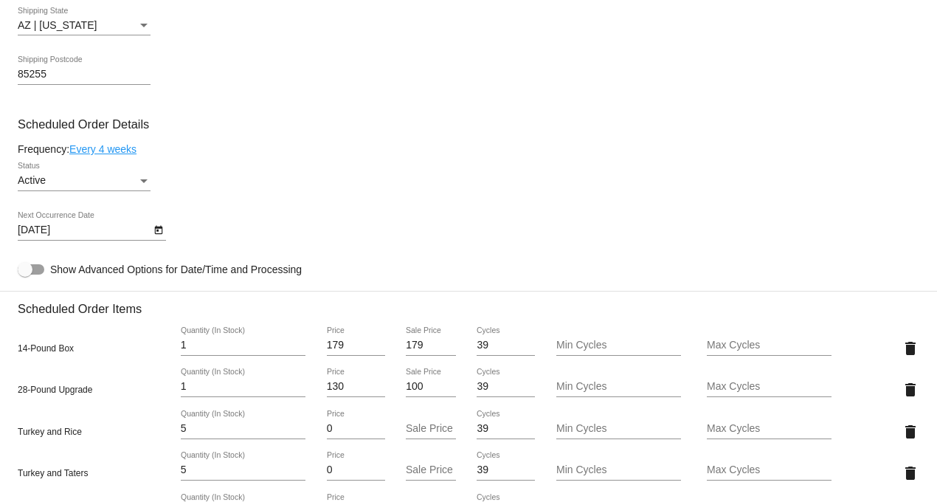
click at [100, 155] on link "Every 4 weeks" at bounding box center [102, 149] width 67 height 12
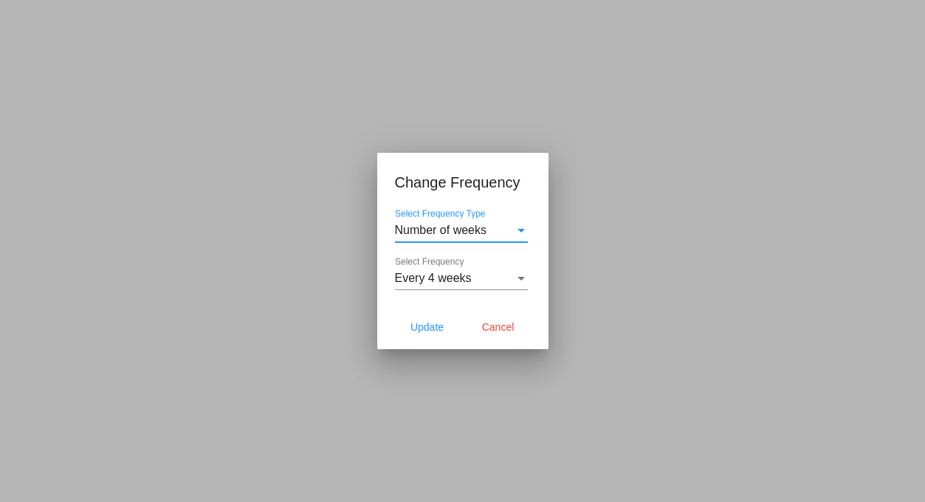
click at [447, 283] on span "Every 4 weeks" at bounding box center [433, 278] width 77 height 13
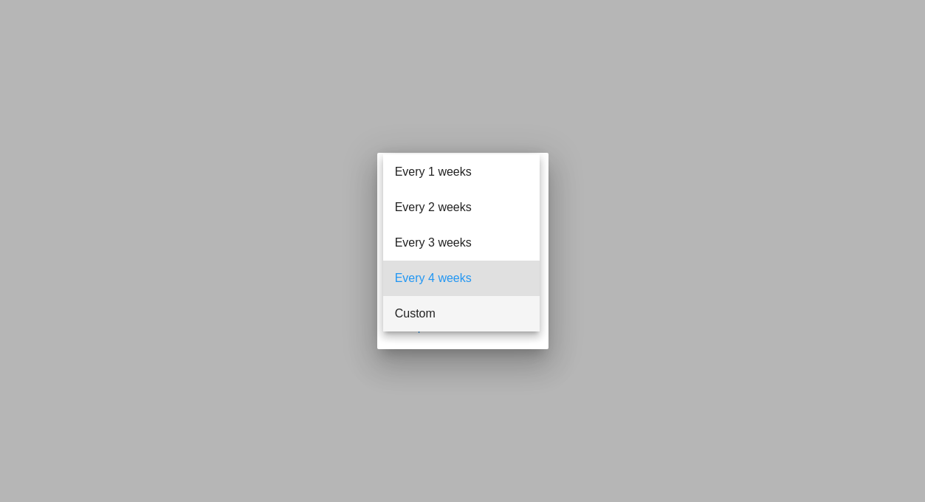
click at [438, 310] on span "Custom" at bounding box center [461, 313] width 133 height 35
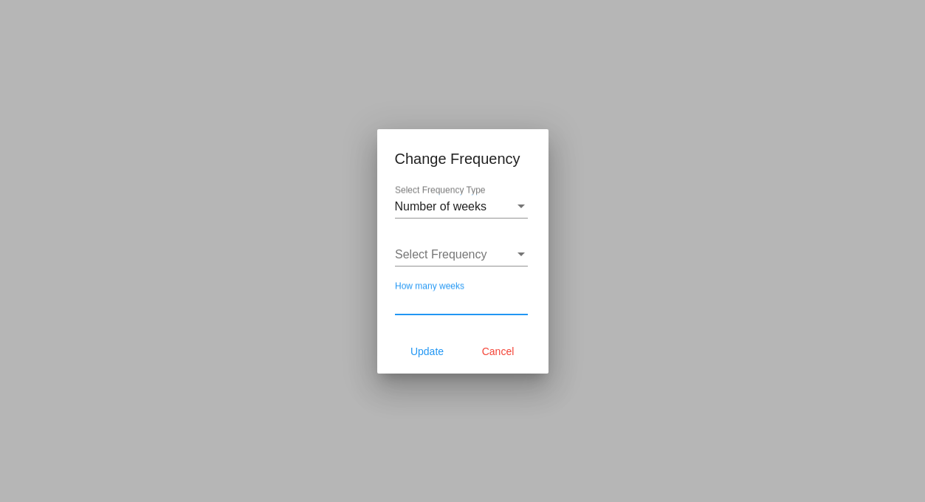
click at [458, 304] on input "How many weeks" at bounding box center [461, 302] width 133 height 13
type input "5"
click at [426, 347] on span "Update" at bounding box center [426, 351] width 33 height 12
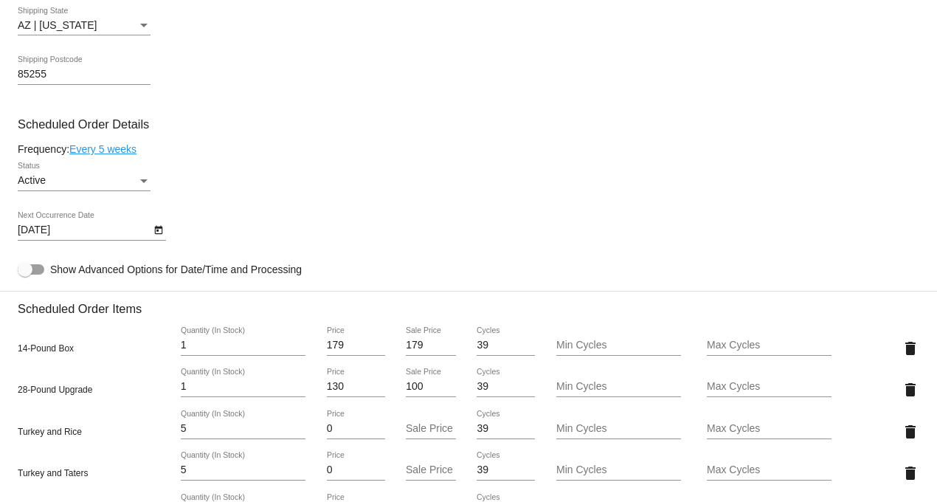
type input "9/19/2025"
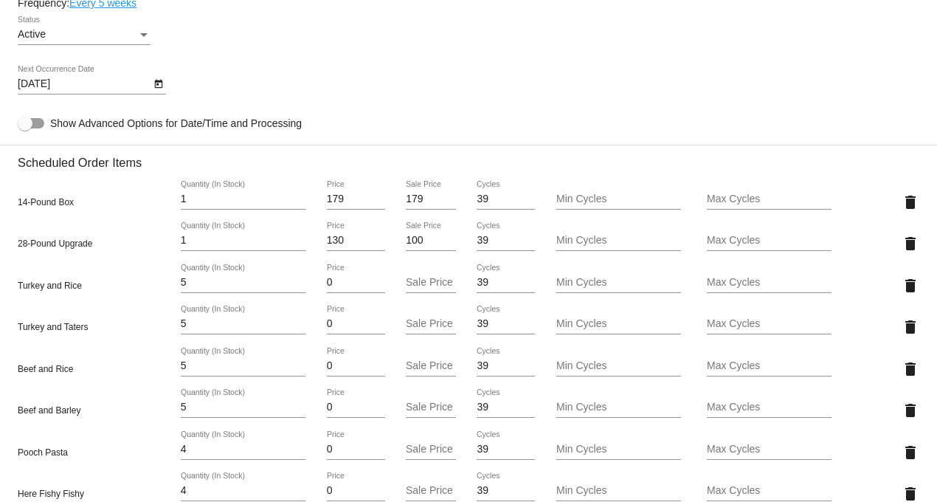
scroll to position [934, 0]
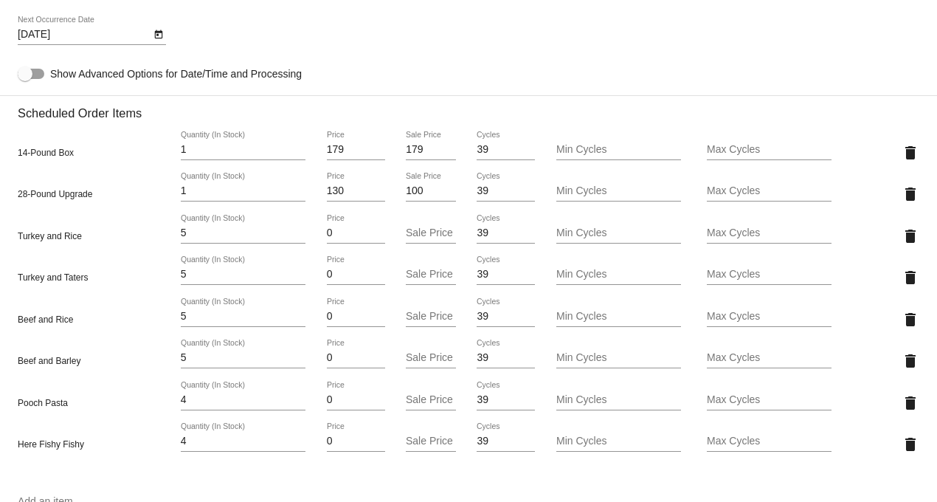
click at [411, 154] on input "179" at bounding box center [431, 150] width 50 height 12
type input "159"
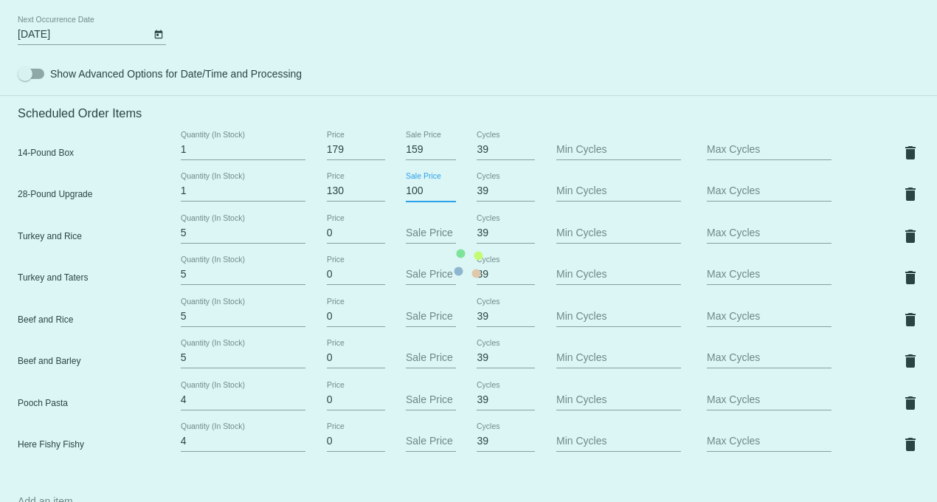
click at [414, 197] on mat-card "Customer 1218283: Jennifer Johnson jrjohnson480@gmail.com Customer Shipping Ent…" at bounding box center [468, 263] width 937 height 1768
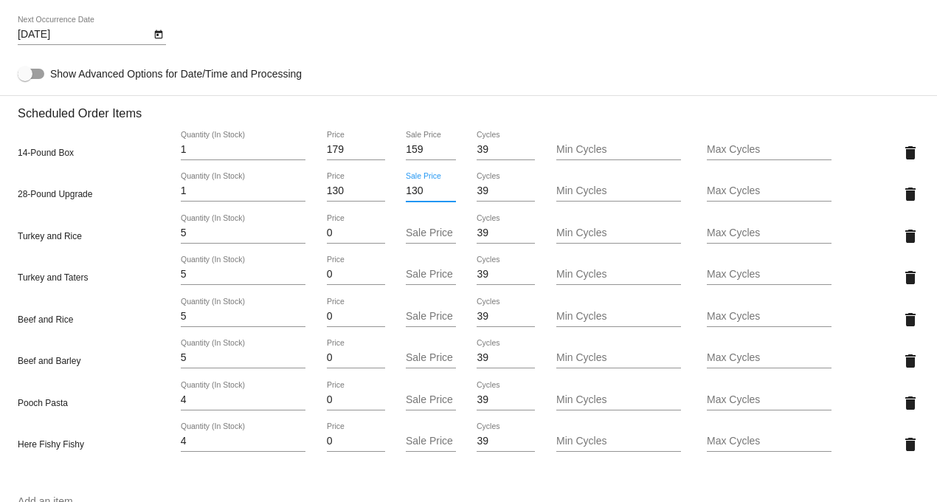
type input "130"
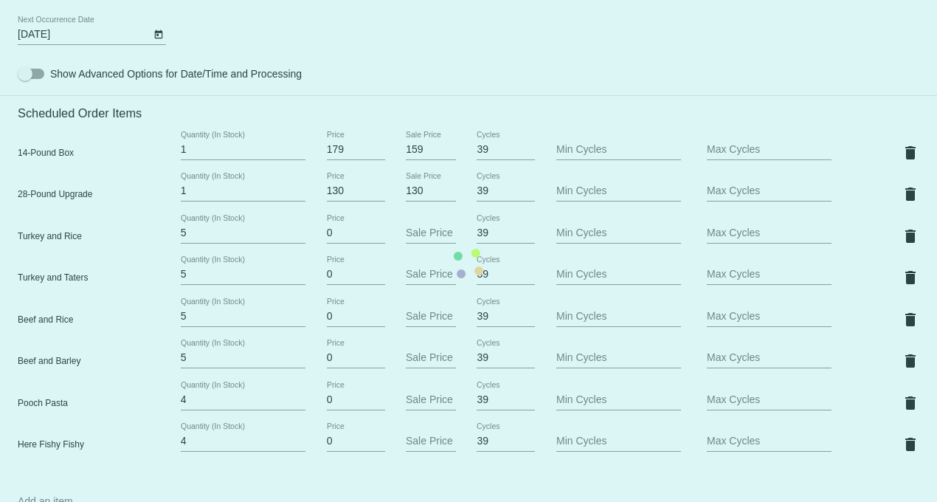
click at [499, 86] on mat-card "Customer 1218283: Jennifer Johnson jrjohnson480@gmail.com Customer Shipping Ent…" at bounding box center [468, 263] width 937 height 1768
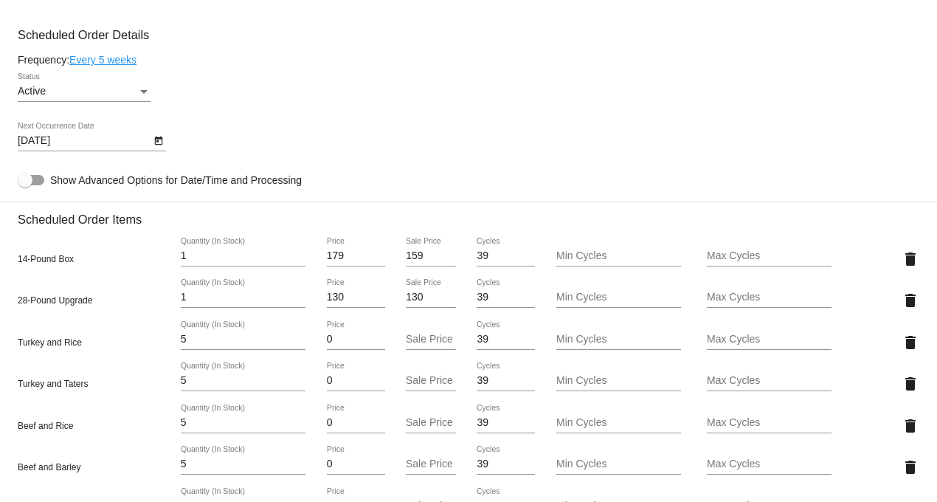
scroll to position [606, 0]
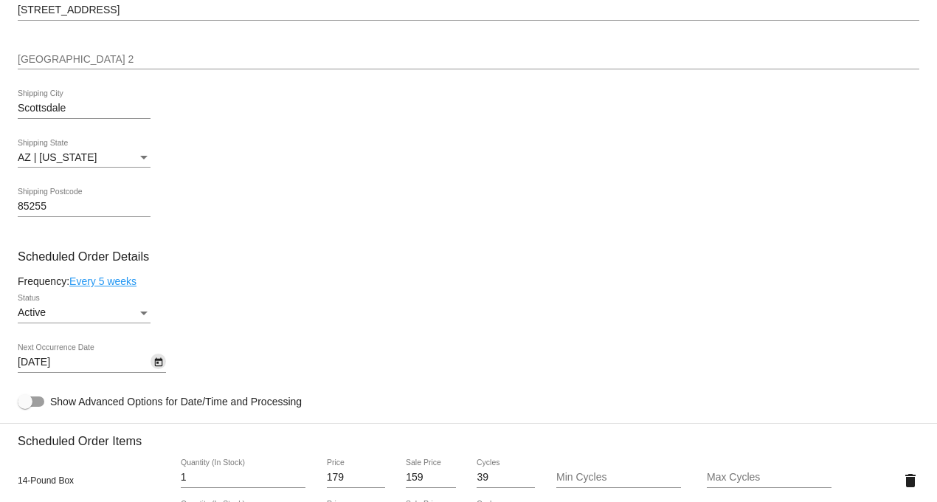
click at [156, 366] on icon "Open calendar" at bounding box center [159, 363] width 10 height 18
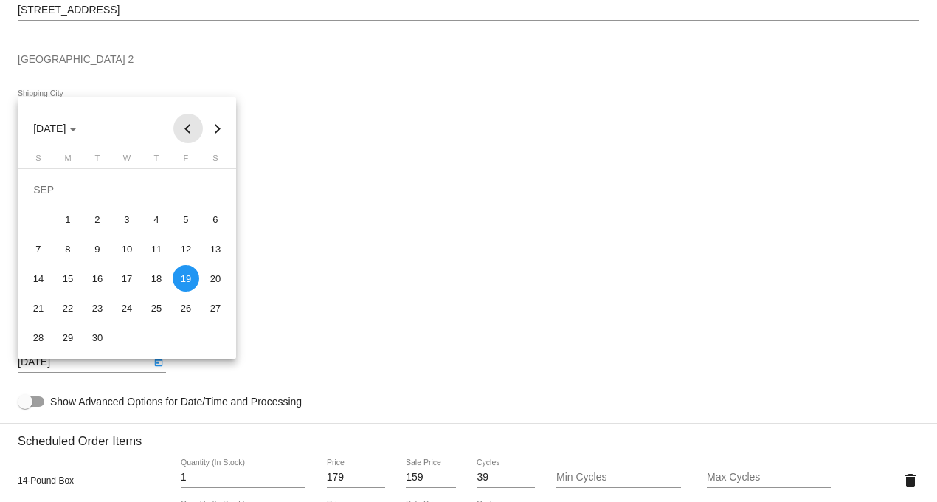
click at [187, 132] on button "Previous month" at bounding box center [188, 129] width 30 height 30
click at [217, 130] on button "Next month" at bounding box center [218, 129] width 30 height 30
click at [215, 126] on button "Next month" at bounding box center [218, 129] width 30 height 30
click at [182, 190] on div "3" at bounding box center [186, 189] width 27 height 27
type input "10/3/2025"
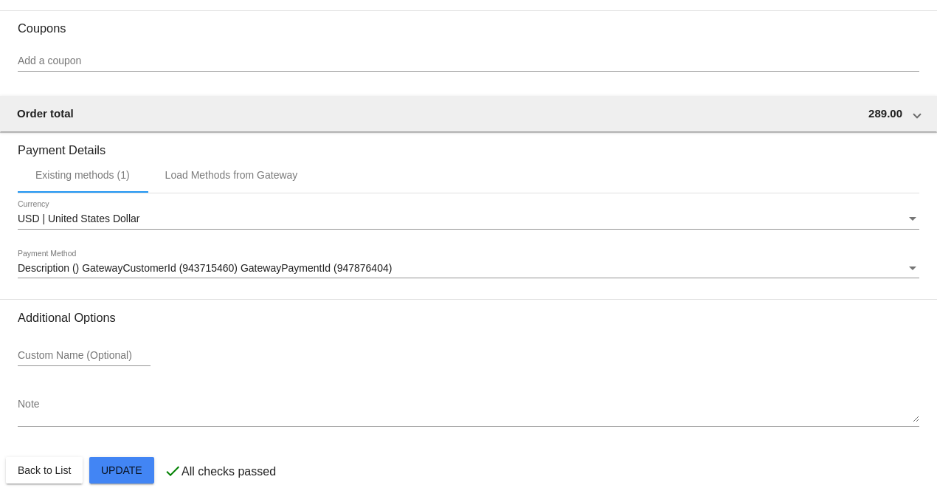
scroll to position [1590, 0]
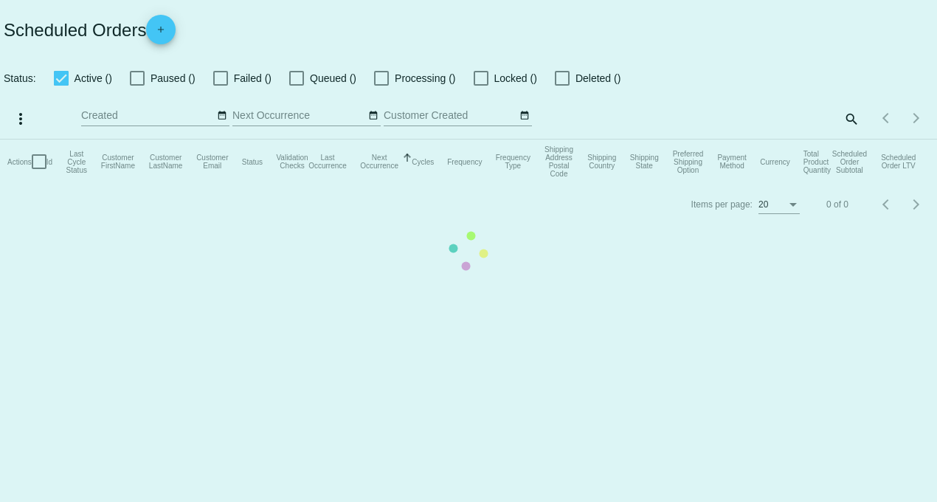
checkbox input "true"
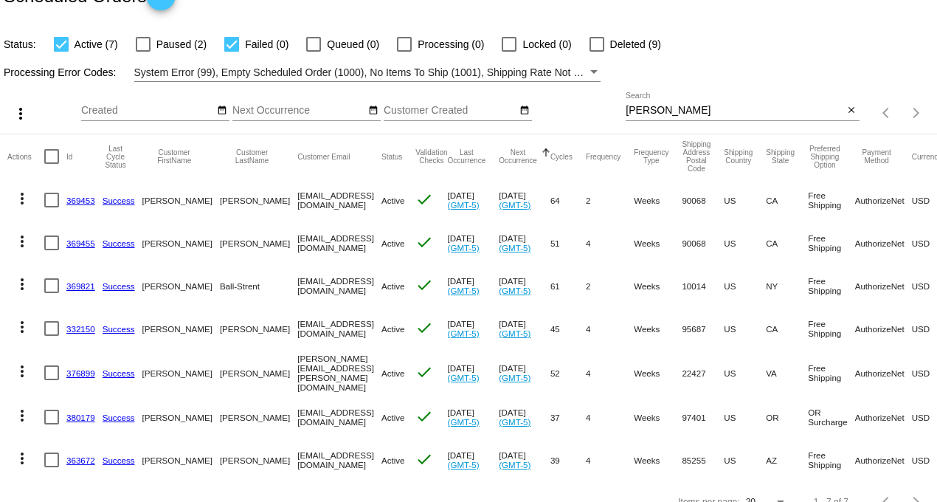
scroll to position [64, 0]
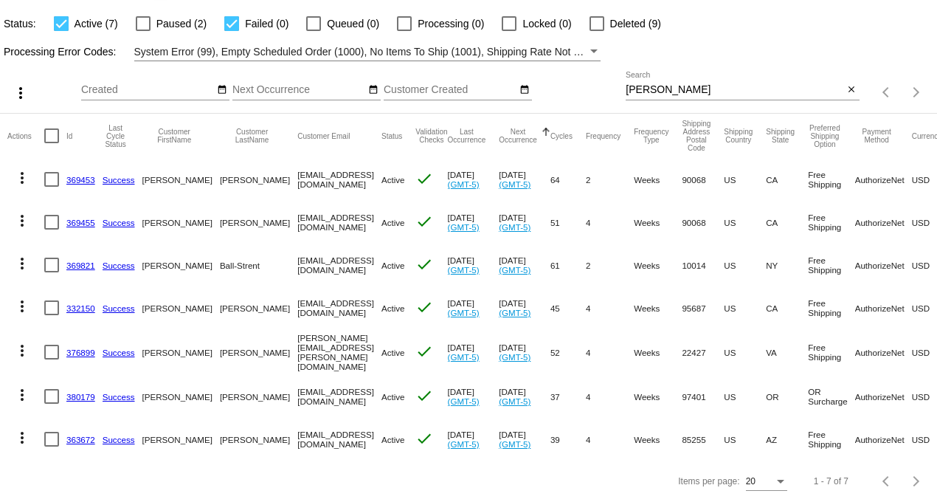
click at [82, 435] on link "363672" at bounding box center [80, 440] width 29 height 10
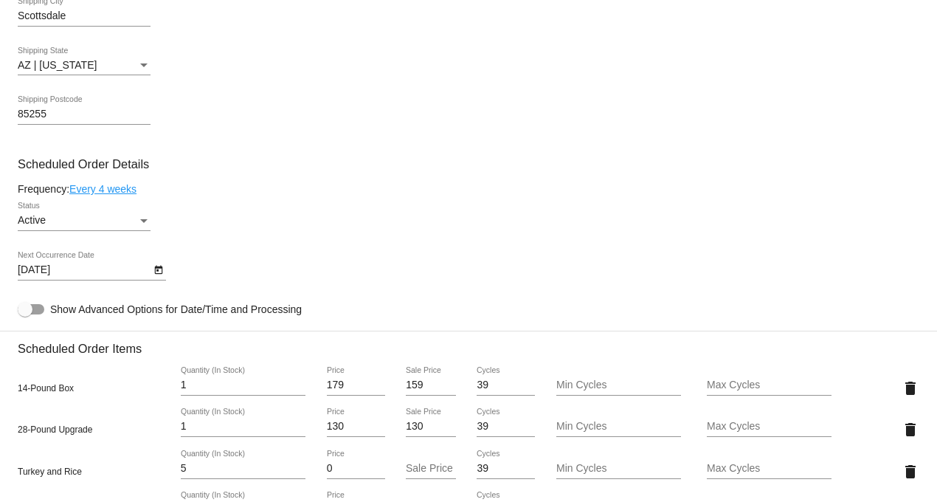
scroll to position [738, 0]
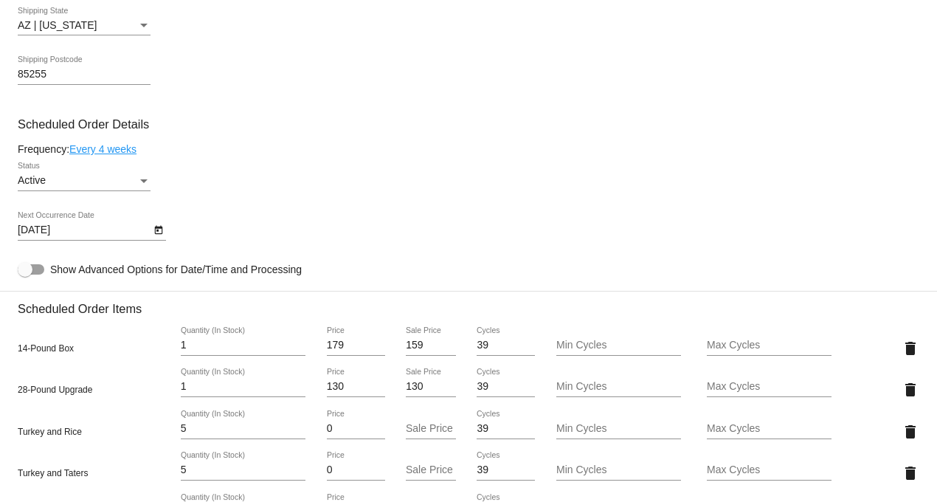
click at [108, 155] on link "Every 4 weeks" at bounding box center [102, 149] width 67 height 12
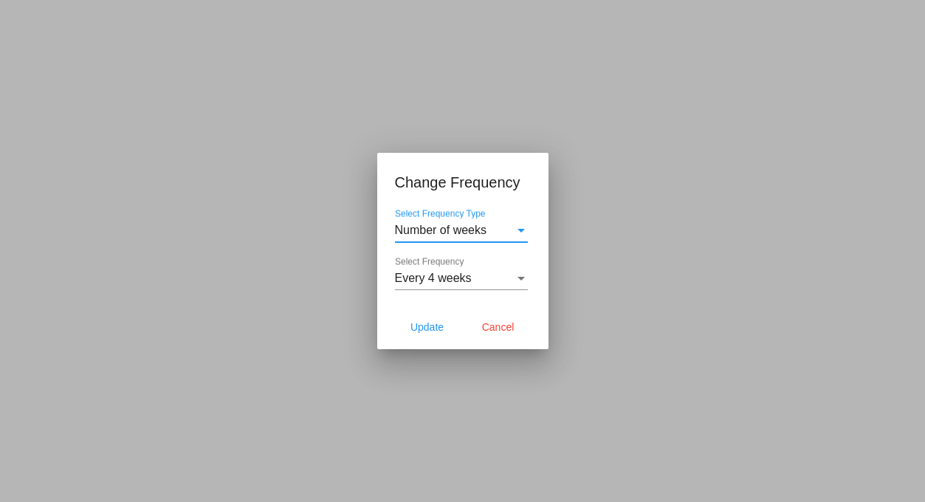
click at [454, 274] on span "Every 4 weeks" at bounding box center [433, 278] width 77 height 13
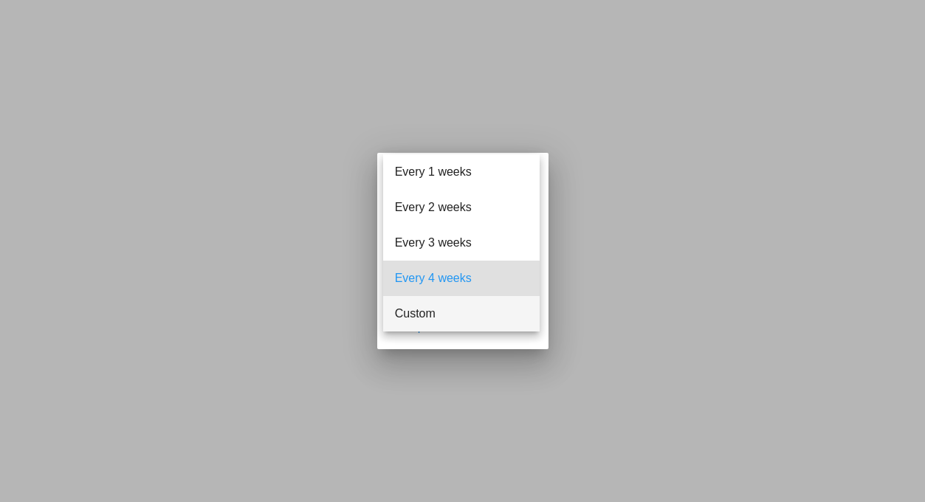
click at [441, 311] on span "Custom" at bounding box center [461, 313] width 133 height 35
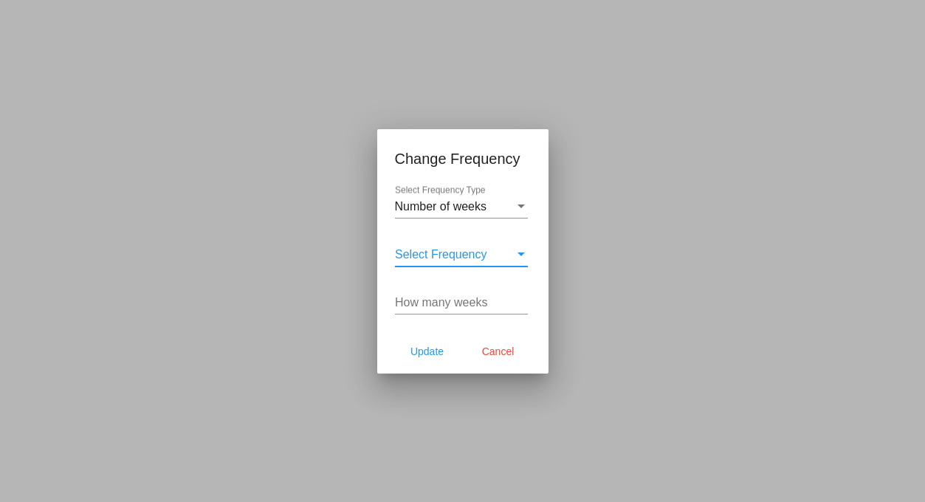
click at [438, 304] on input "How many weeks" at bounding box center [461, 302] width 133 height 13
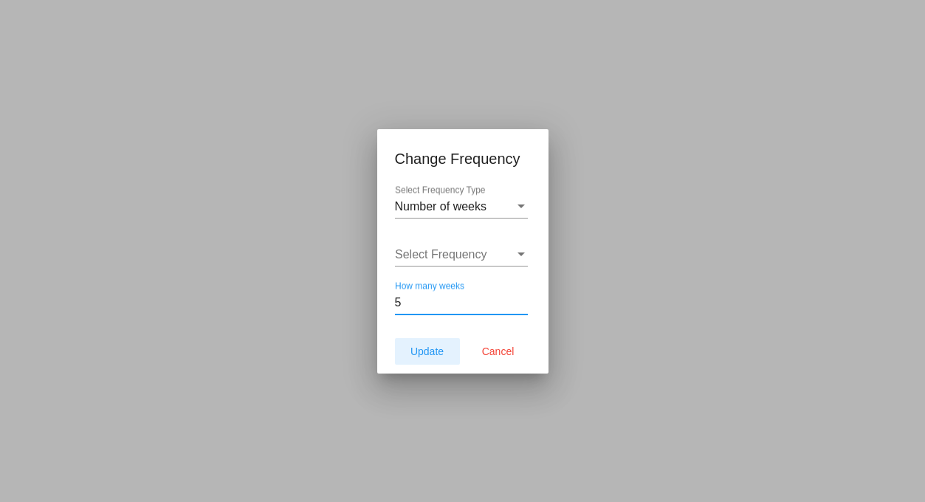
type input "5"
click at [438, 349] on span "Update" at bounding box center [426, 351] width 33 height 12
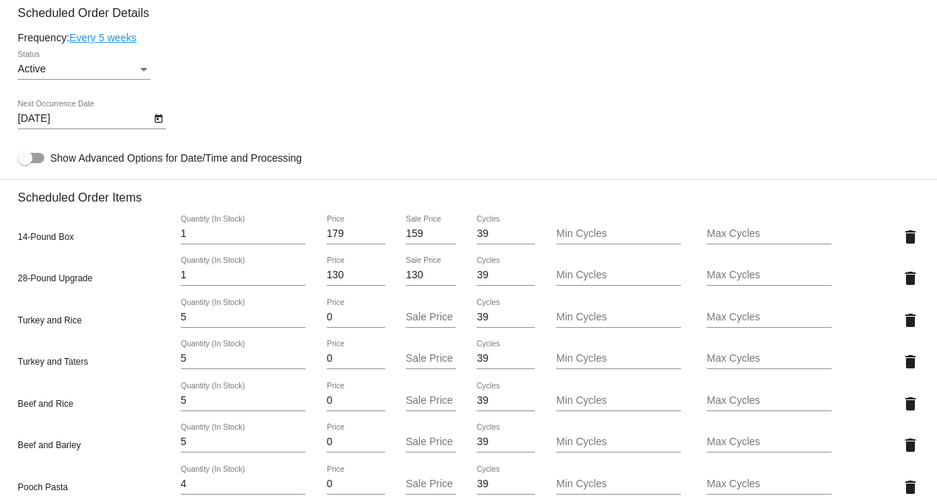
scroll to position [820, 0]
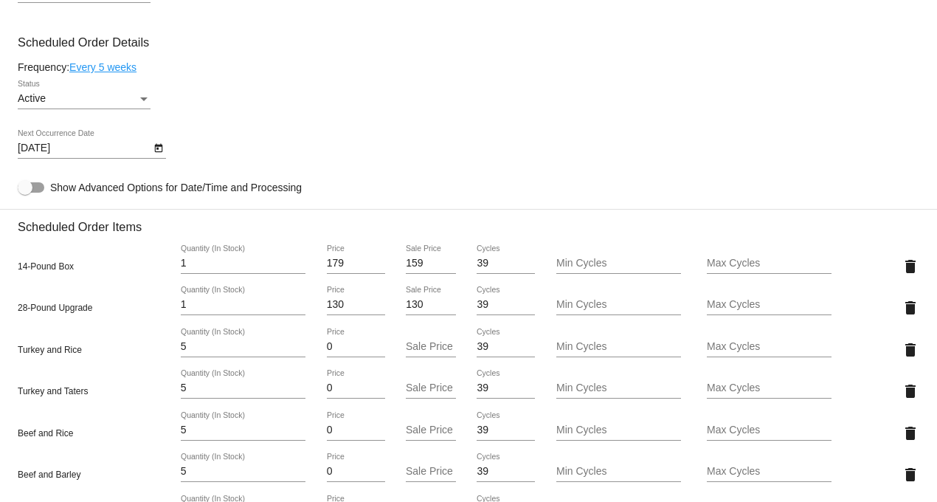
click at [158, 157] on icon "Open calendar" at bounding box center [159, 148] width 10 height 18
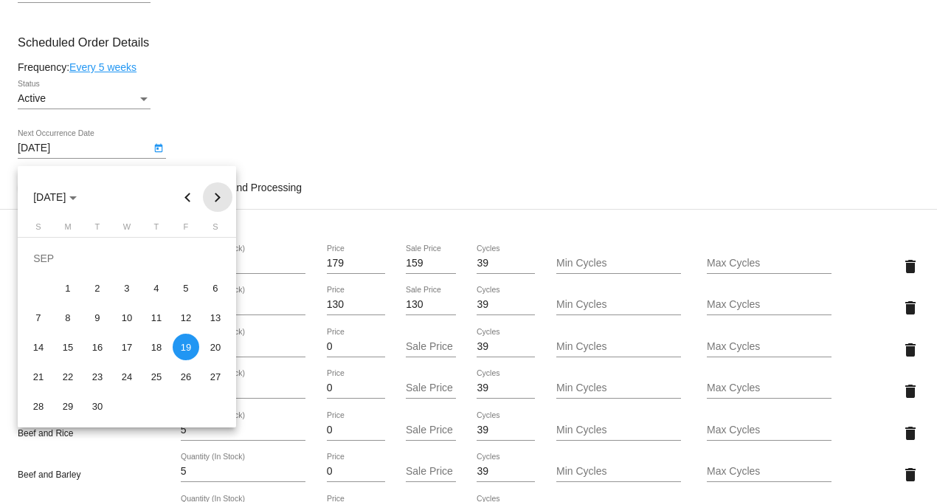
click at [220, 196] on button "Next month" at bounding box center [218, 197] width 30 height 30
click at [186, 260] on div "3" at bounding box center [186, 258] width 27 height 27
type input "10/3/2025"
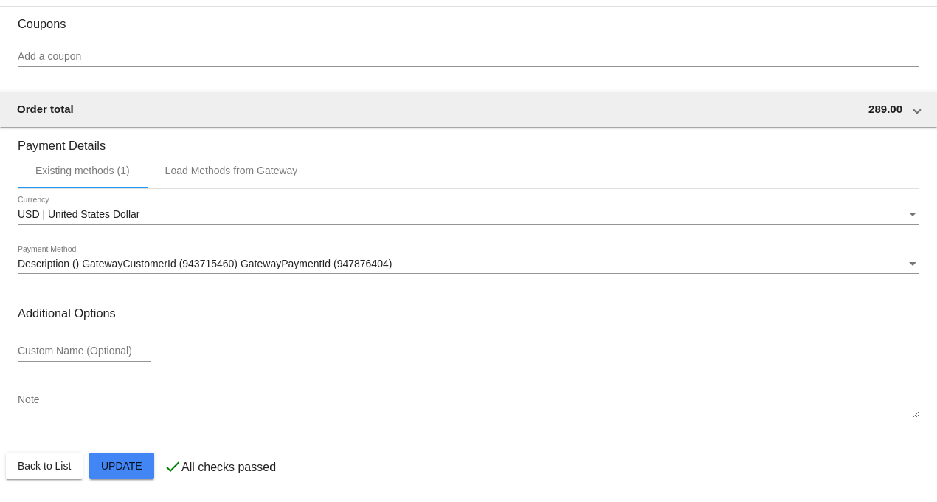
scroll to position [1590, 0]
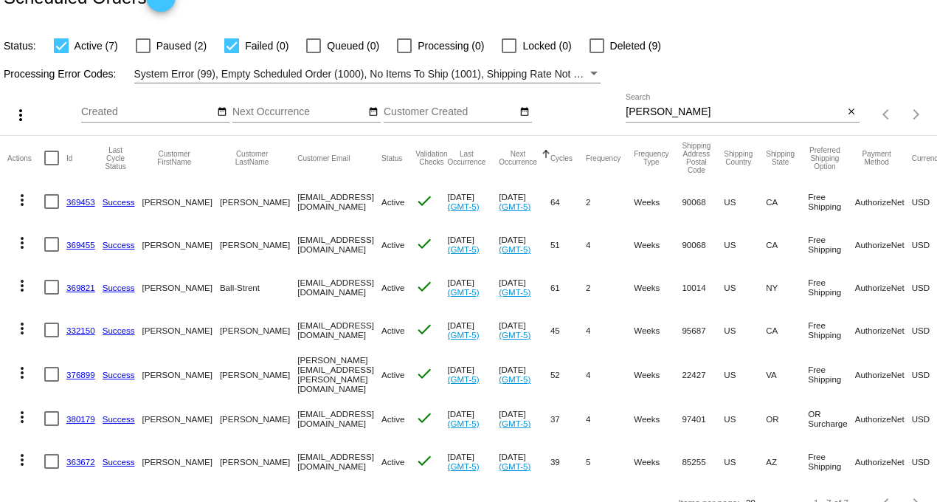
scroll to position [64, 0]
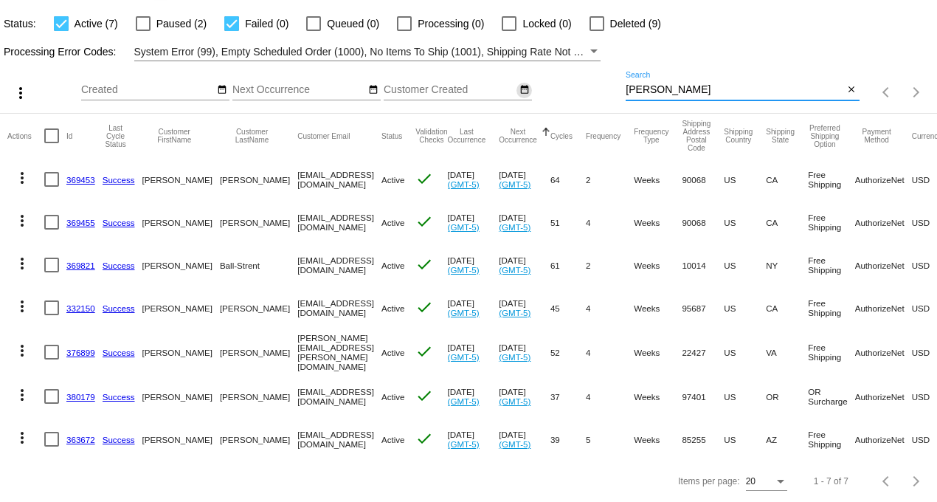
drag, startPoint x: 665, startPoint y: 83, endPoint x: 515, endPoint y: 83, distance: 149.8
click at [520, 83] on div "more_vert Aug Jan Feb Mar Apr 1" at bounding box center [468, 87] width 937 height 52
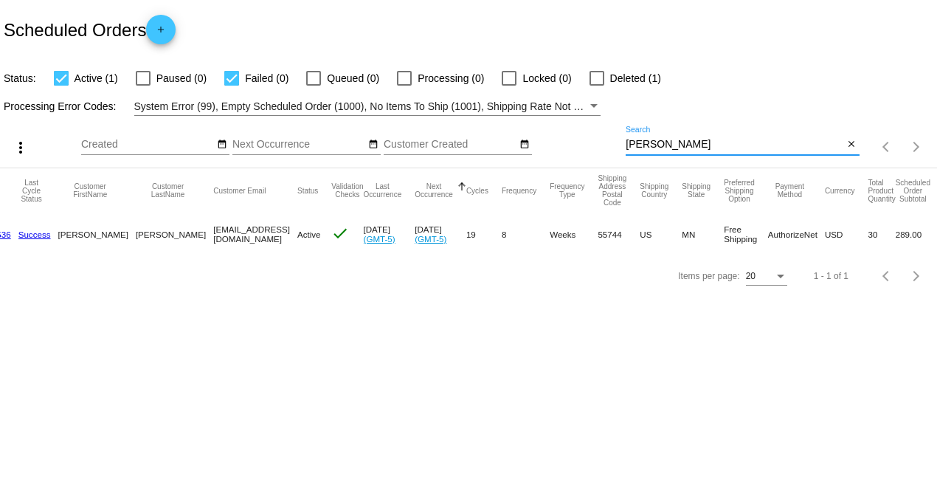
scroll to position [0, 0]
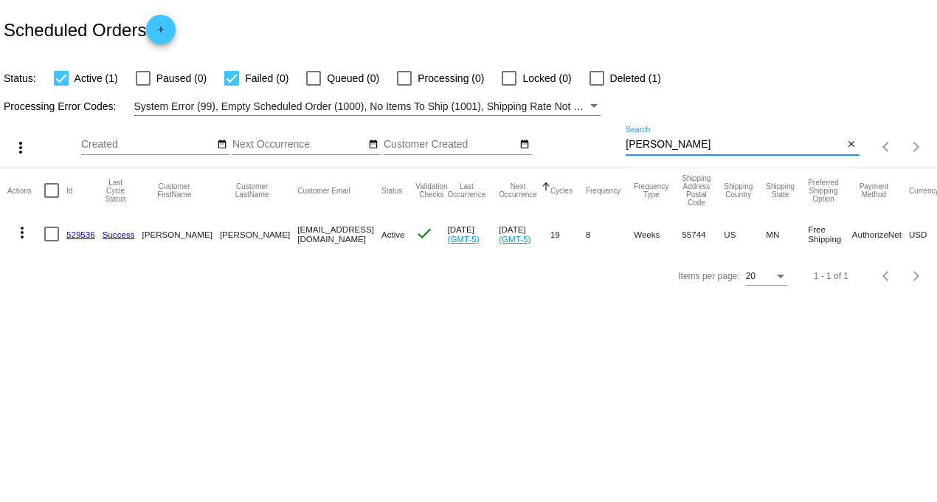
drag, startPoint x: 668, startPoint y: 140, endPoint x: 519, endPoint y: 158, distance: 150.1
click at [529, 159] on div "more_vert Aug Jan Feb Mar Apr 1" at bounding box center [468, 142] width 937 height 52
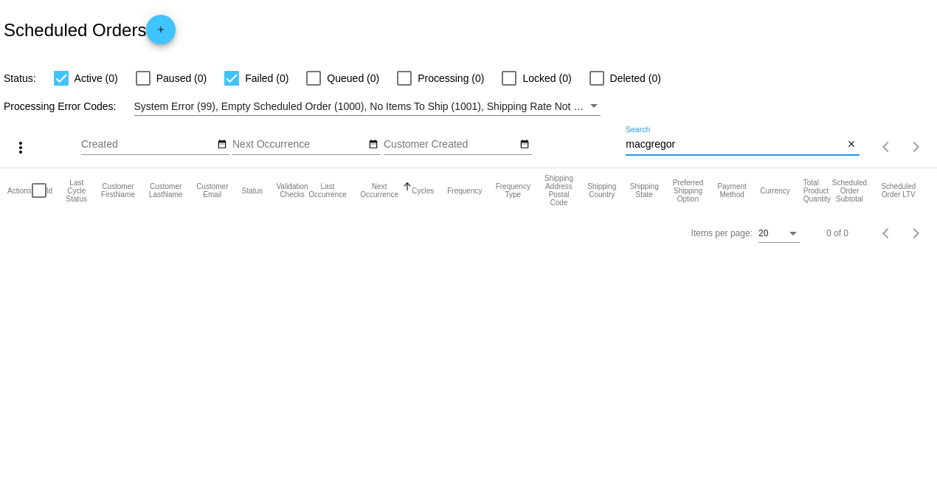
drag, startPoint x: 689, startPoint y: 145, endPoint x: 578, endPoint y: 148, distance: 110.8
click at [578, 148] on div "more_vert Aug Jan Feb Mar Apr 1" at bounding box center [468, 142] width 937 height 52
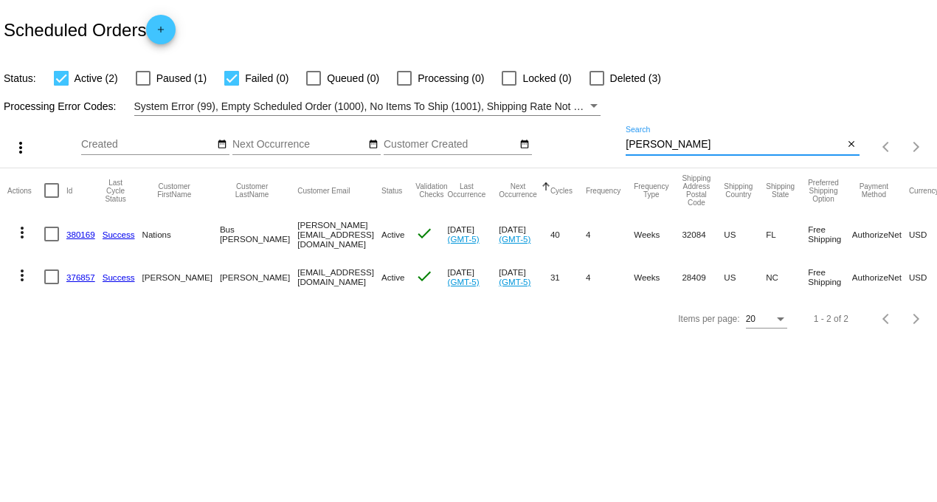
drag, startPoint x: 665, startPoint y: 146, endPoint x: 573, endPoint y: 142, distance: 92.4
click at [573, 142] on div "more_vert Aug Jan Feb Mar Apr 1" at bounding box center [468, 142] width 937 height 52
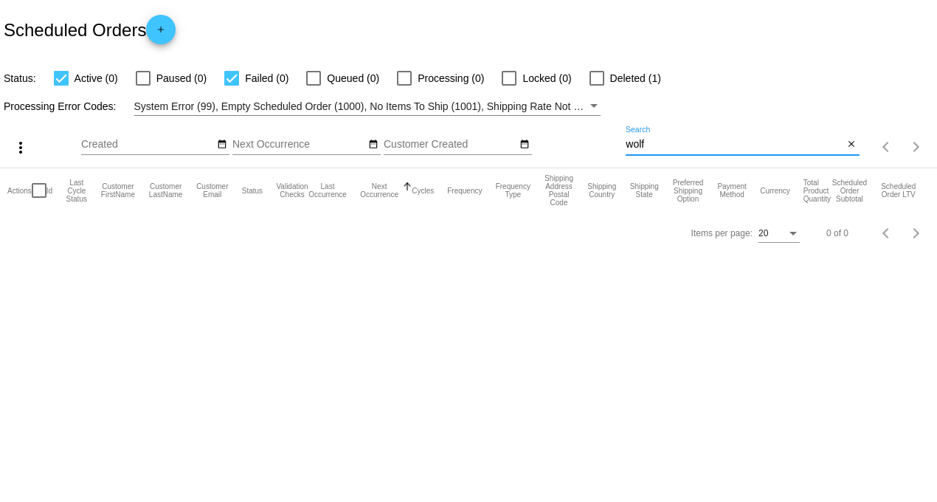
drag, startPoint x: 672, startPoint y: 143, endPoint x: 584, endPoint y: 144, distance: 87.8
click at [584, 144] on div "more_vert Aug Jan Feb Mar Apr 1" at bounding box center [468, 142] width 937 height 52
drag, startPoint x: 676, startPoint y: 146, endPoint x: 509, endPoint y: 149, distance: 166.8
click at [514, 146] on div "more_vert Aug Jan Feb Mar Apr 1" at bounding box center [468, 142] width 937 height 52
type input "aqua"
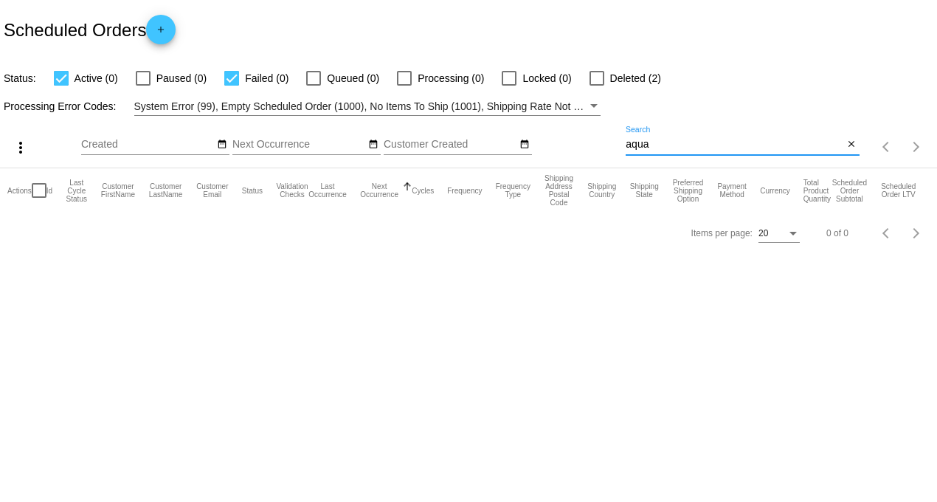
click at [596, 81] on div at bounding box center [597, 78] width 15 height 15
click at [596, 86] on input "Deleted (2)" at bounding box center [596, 86] width 1 height 1
checkbox input "true"
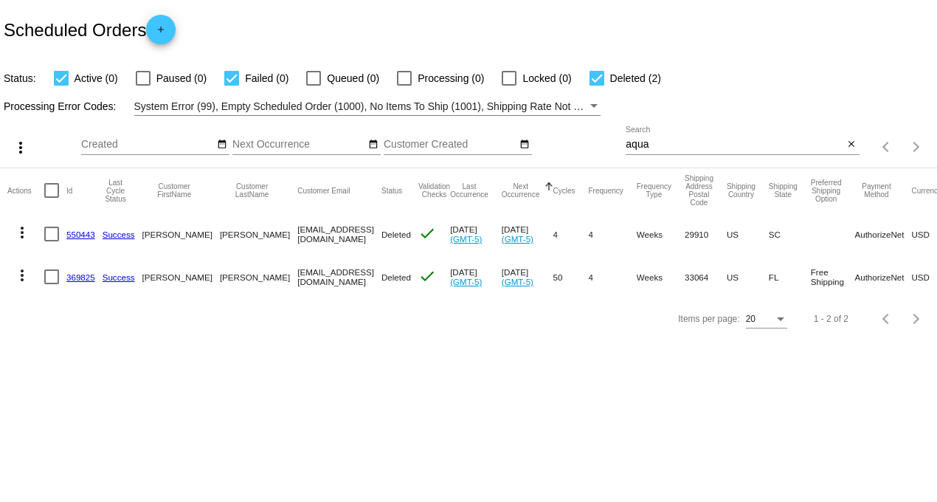
click at [18, 270] on mat-icon "more_vert" at bounding box center [22, 275] width 18 height 18
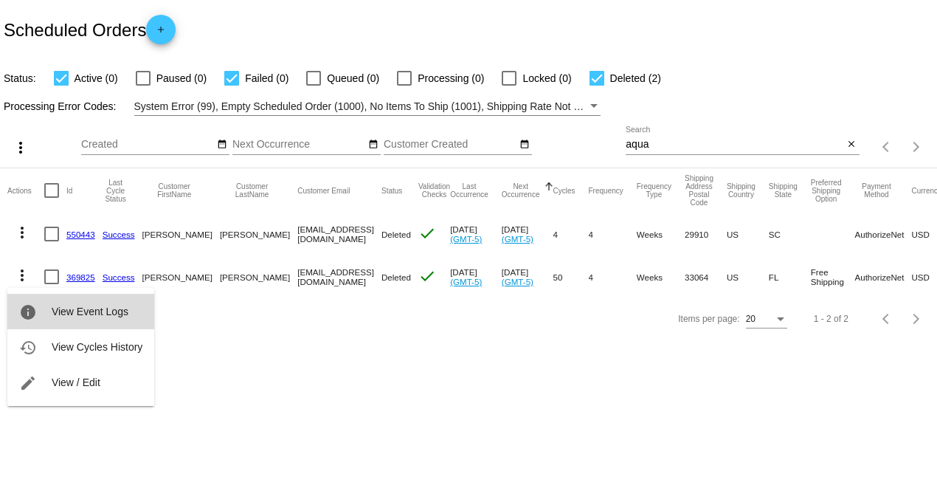
click at [93, 311] on span "View Event Logs" at bounding box center [90, 312] width 77 height 12
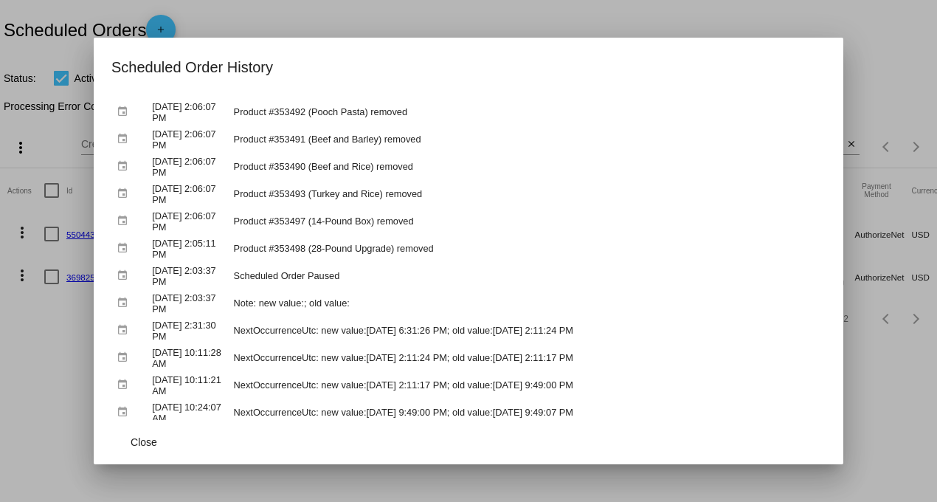
scroll to position [328, 0]
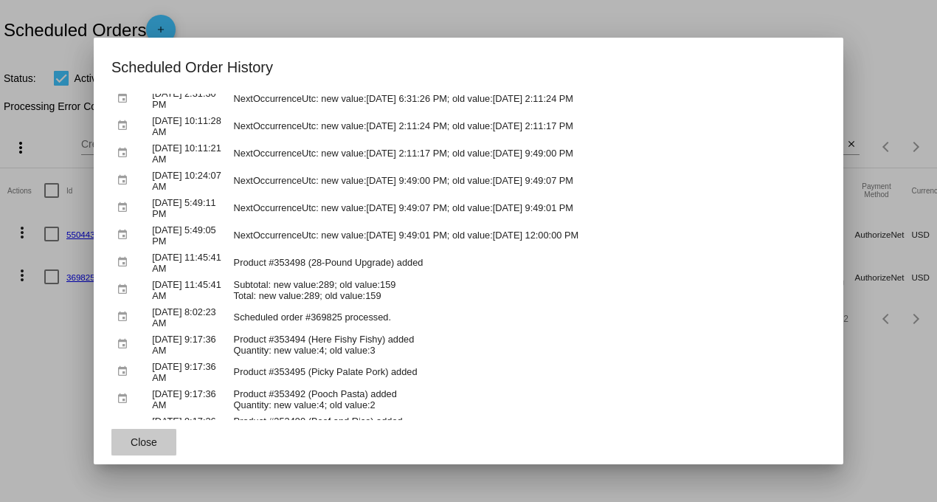
click at [134, 436] on span "Close" at bounding box center [144, 442] width 27 height 12
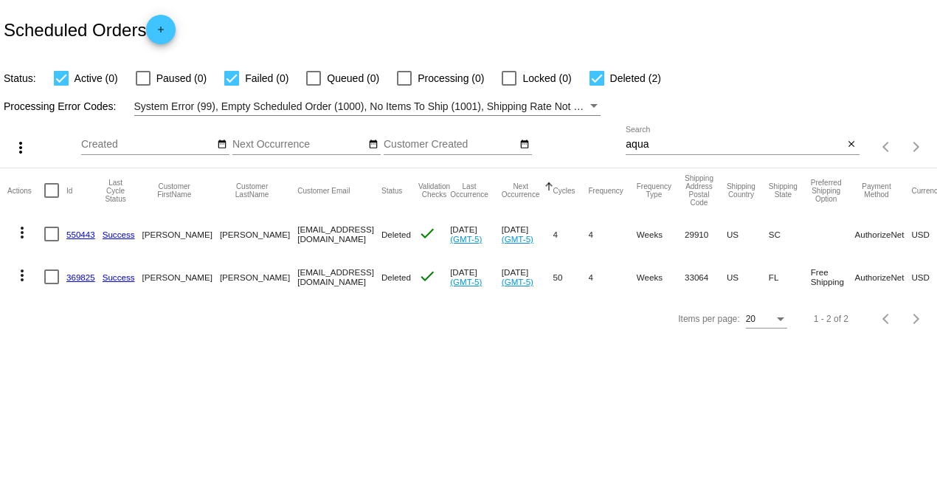
drag, startPoint x: 328, startPoint y: 278, endPoint x: 238, endPoint y: 289, distance: 91.4
click at [297, 289] on mat-cell "aquaevent@gmail.com" at bounding box center [339, 276] width 84 height 43
copy mat-cell "aquaevent@gmail.com"
drag, startPoint x: 666, startPoint y: 144, endPoint x: 475, endPoint y: 158, distance: 191.7
click at [478, 152] on div "more_vert Aug Jan Feb Mar Apr 1" at bounding box center [468, 142] width 937 height 52
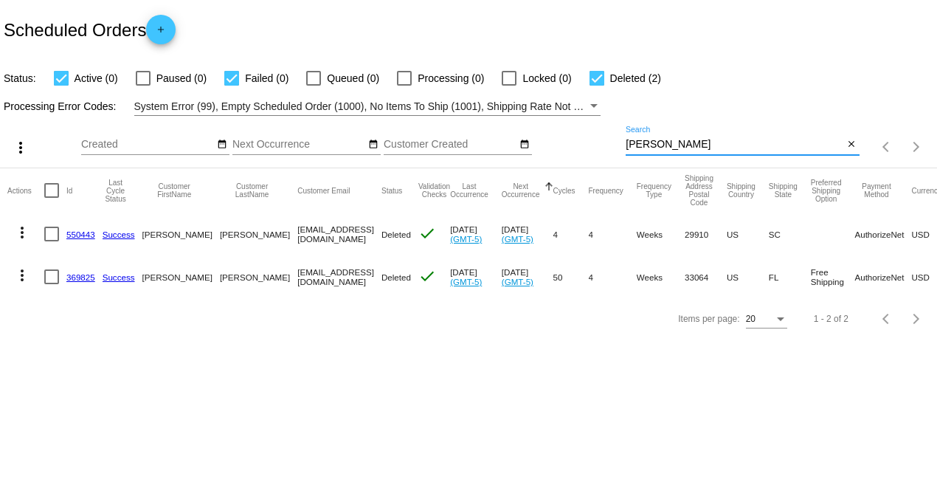
type input "wilcox"
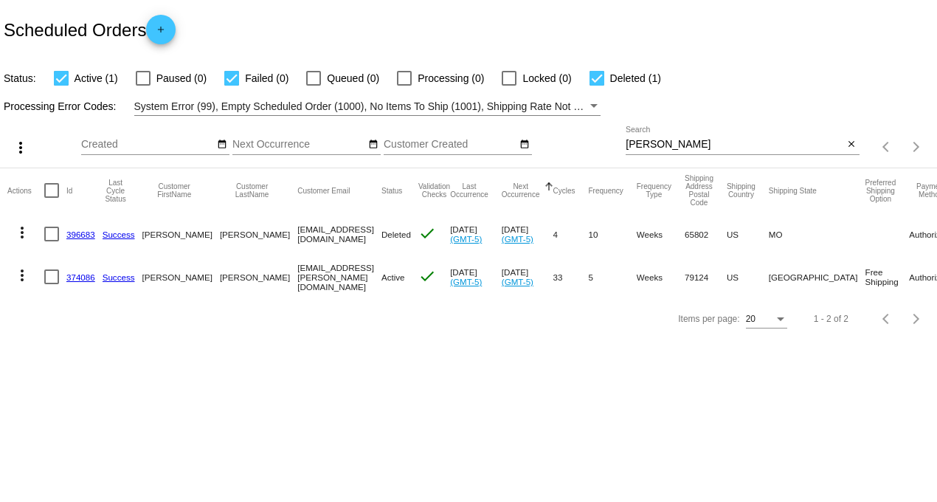
click at [78, 278] on link "374086" at bounding box center [80, 277] width 29 height 10
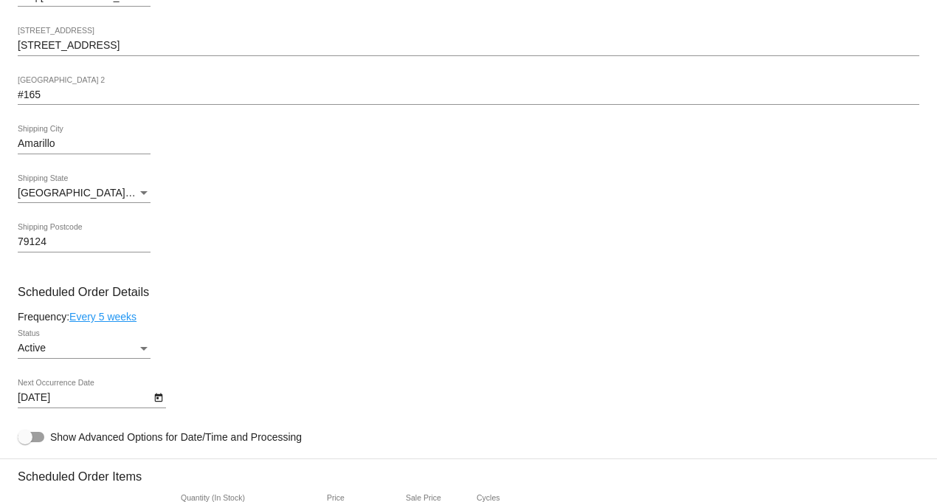
scroll to position [573, 0]
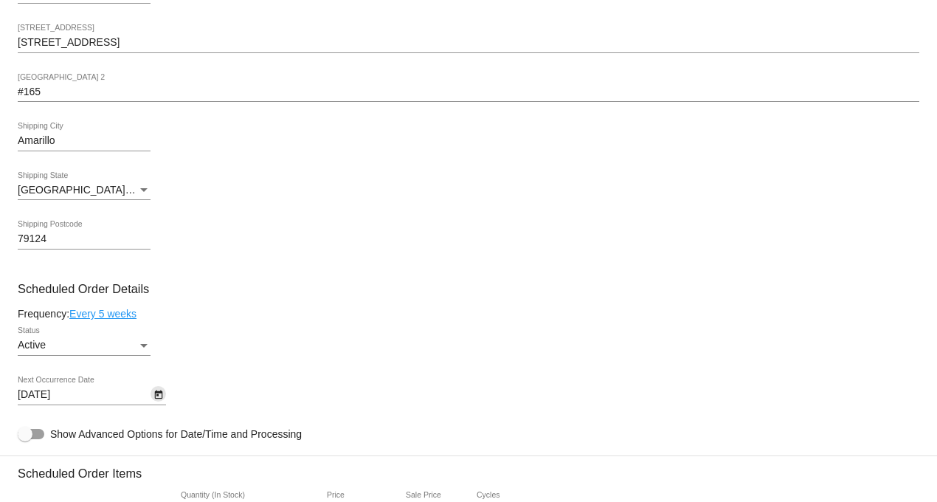
click at [161, 399] on icon "Open calendar" at bounding box center [158, 394] width 8 height 9
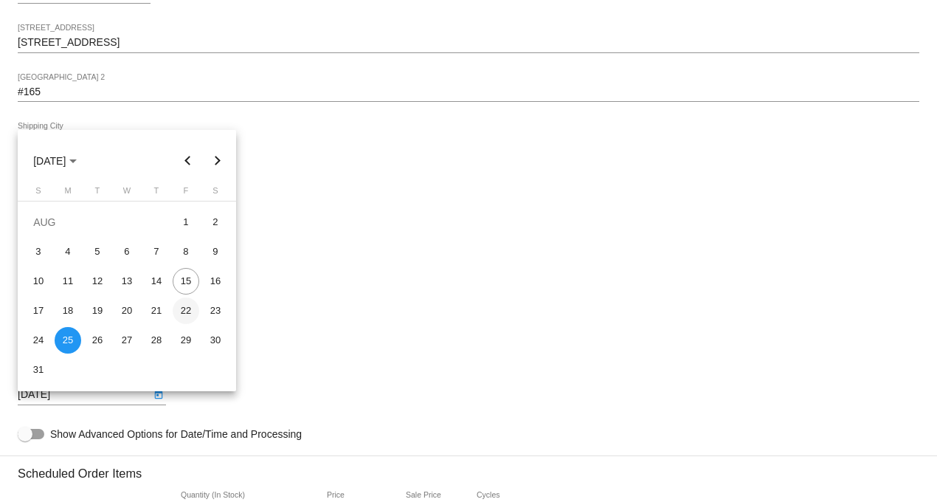
click at [187, 309] on div "22" at bounding box center [186, 310] width 27 height 27
type input "[DATE]"
